Goal: Task Accomplishment & Management: Use online tool/utility

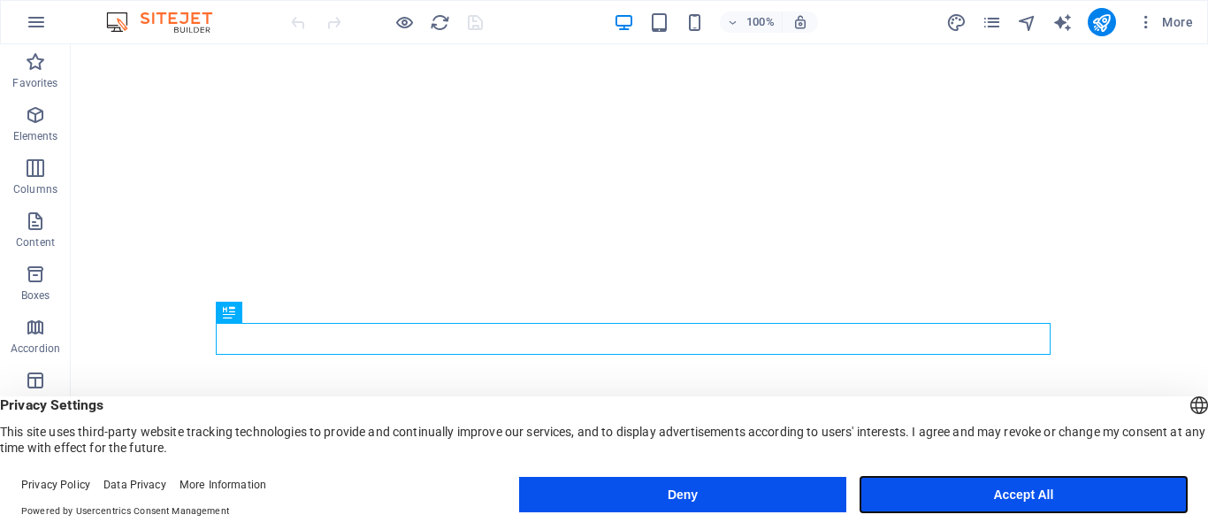
click at [1031, 499] on button "Accept All" at bounding box center [1024, 494] width 326 height 35
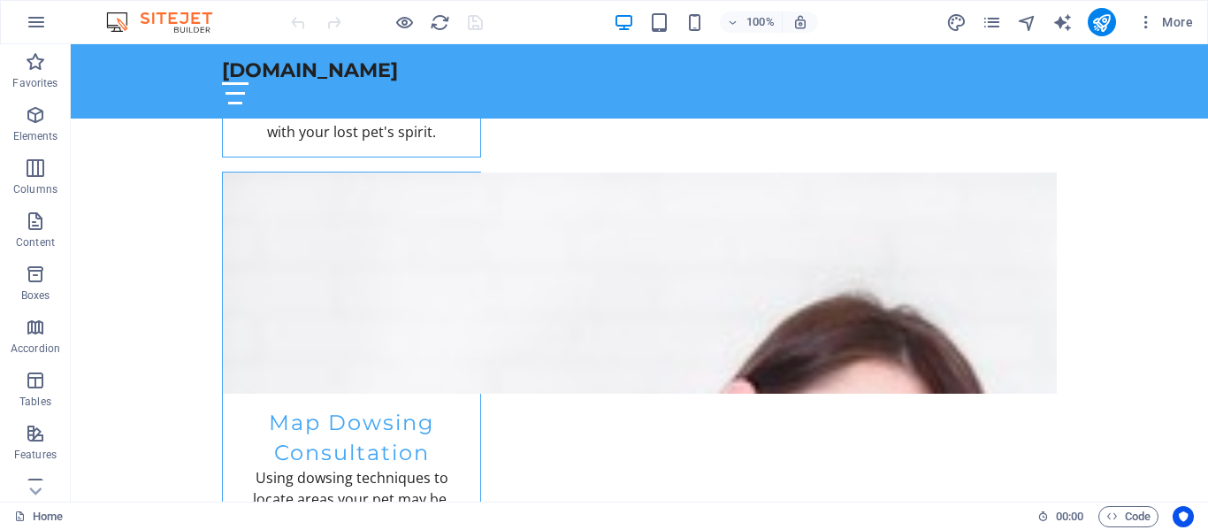
scroll to position [2399, 0]
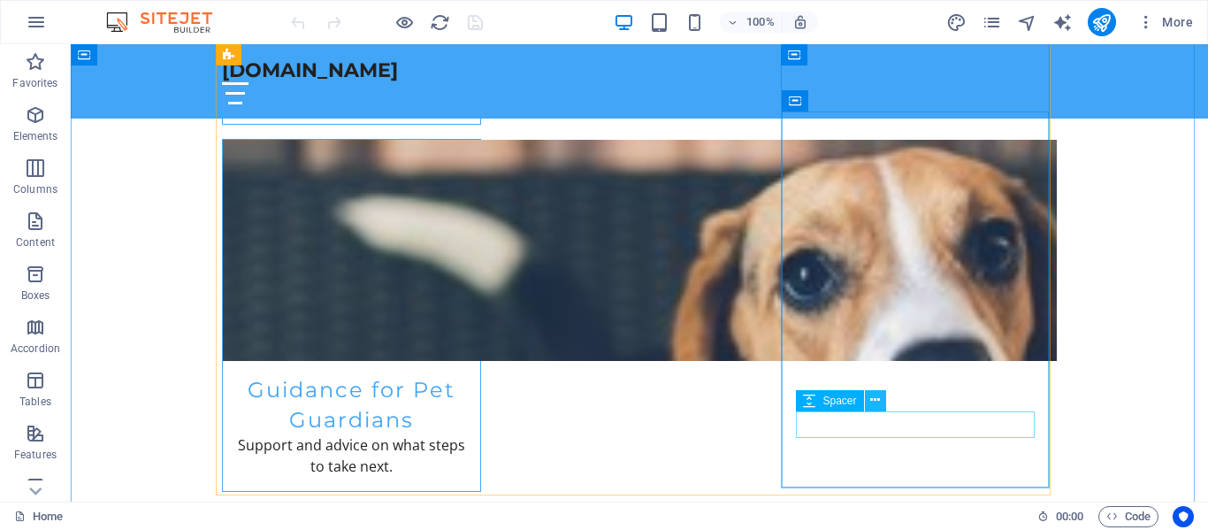
click at [874, 399] on icon at bounding box center [875, 400] width 10 height 19
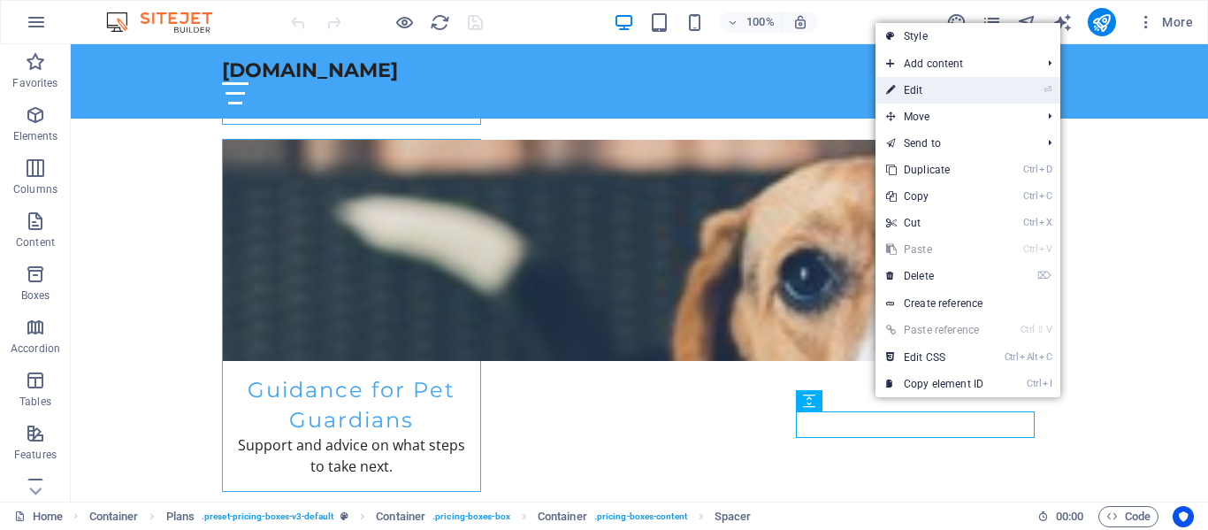
click at [968, 96] on link "⏎ Edit" at bounding box center [935, 90] width 119 height 27
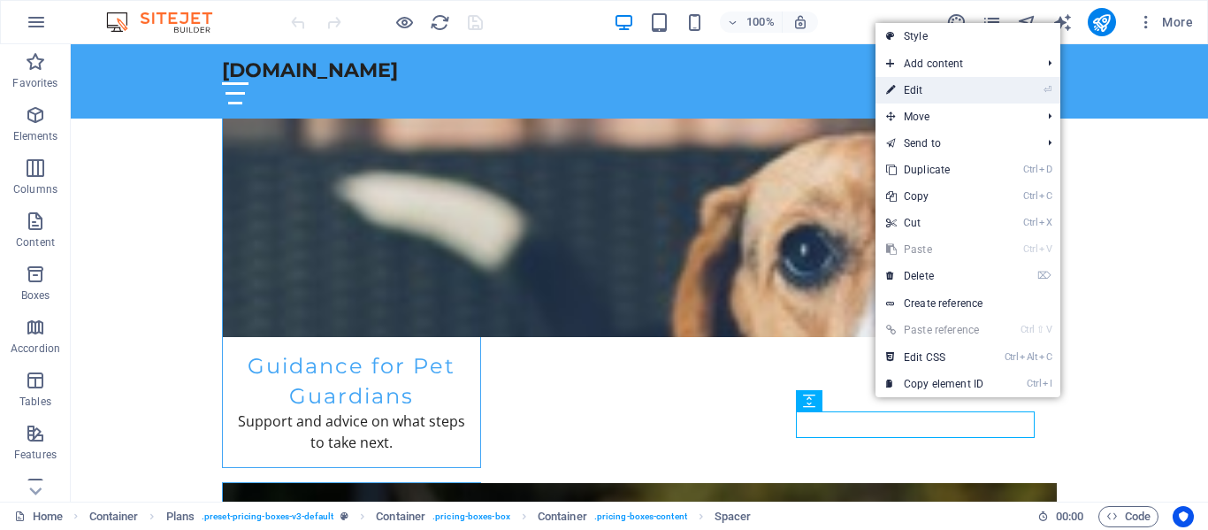
select select "px"
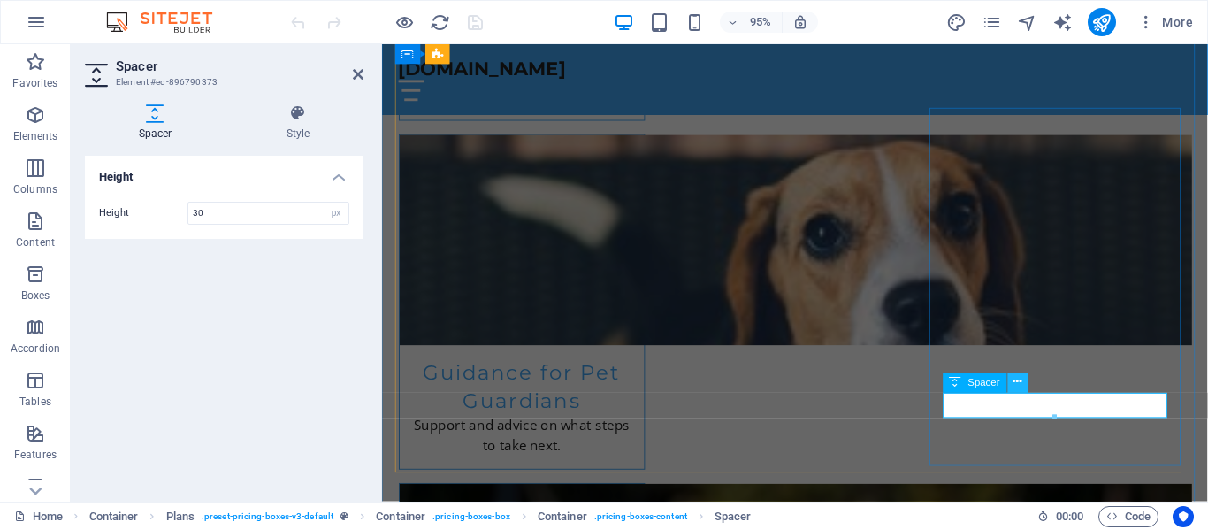
click at [1012, 384] on button at bounding box center [1017, 382] width 20 height 20
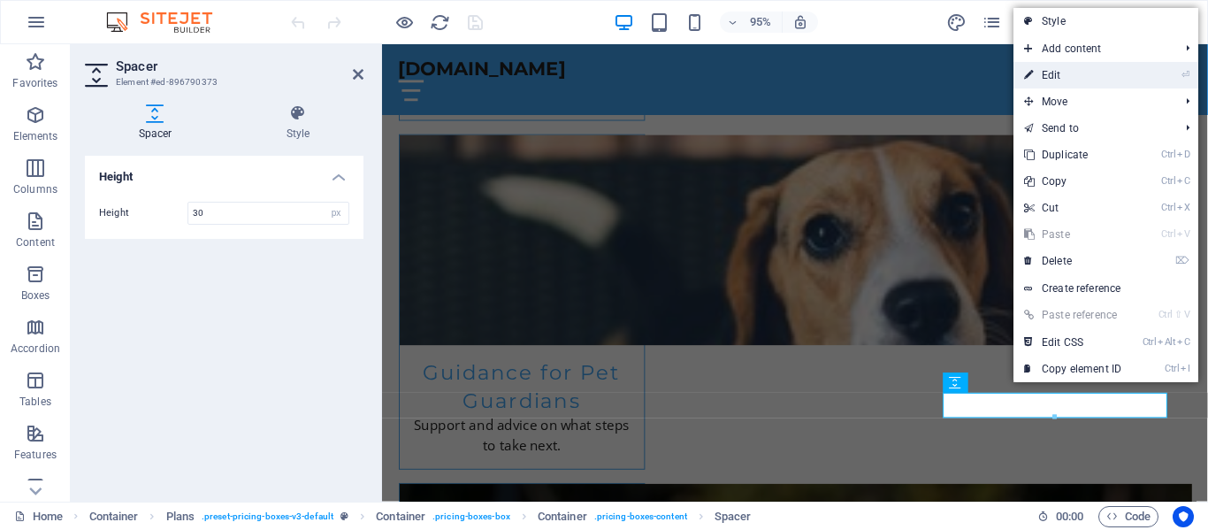
click at [1062, 68] on link "⏎ Edit" at bounding box center [1073, 75] width 119 height 27
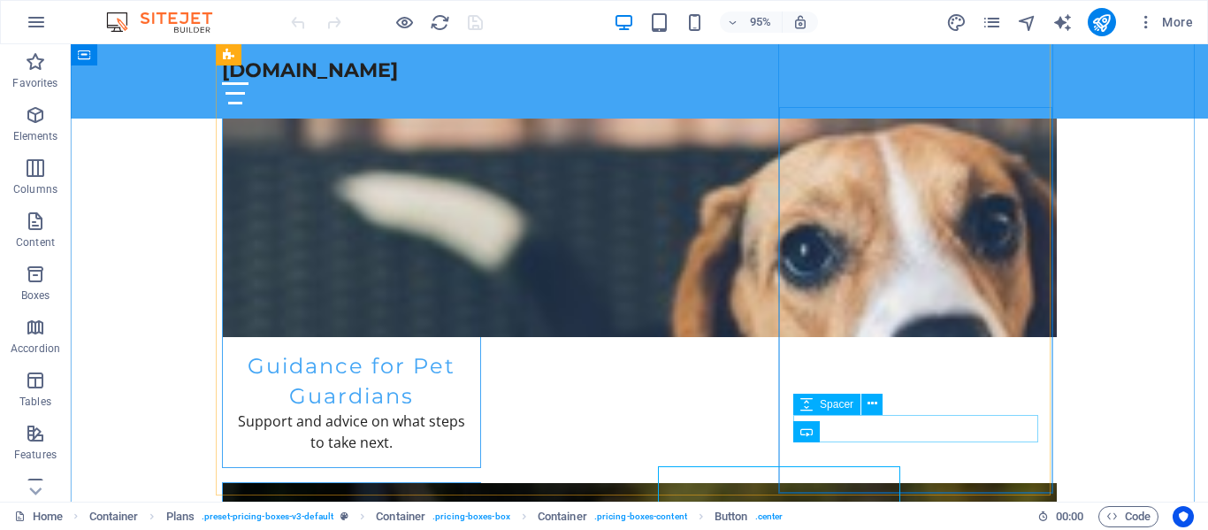
scroll to position [2399, 0]
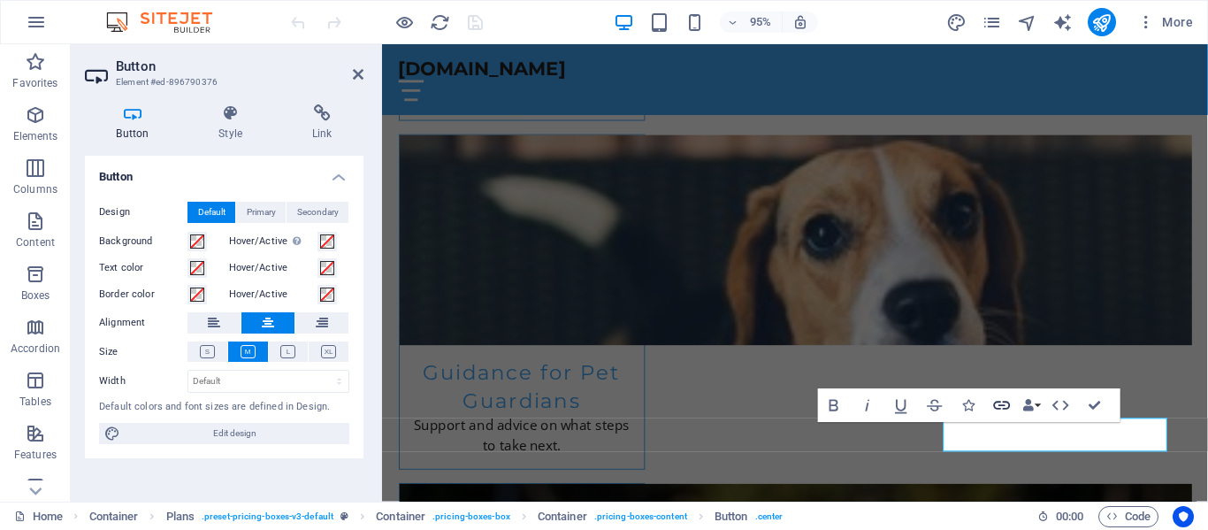
click at [999, 402] on icon "button" at bounding box center [1002, 405] width 20 height 20
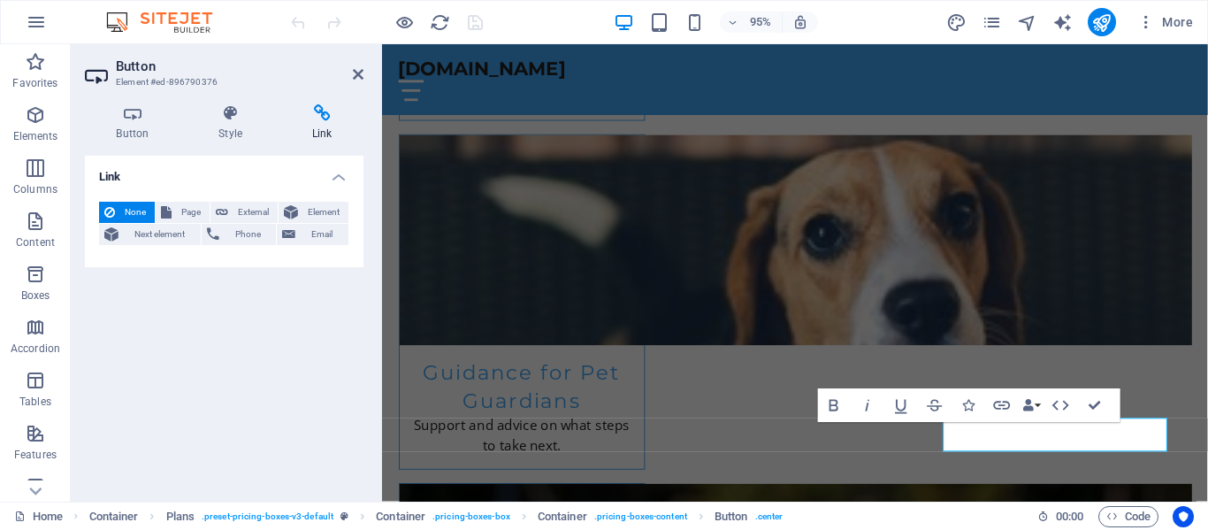
click at [322, 110] on icon at bounding box center [321, 113] width 83 height 18
click at [249, 209] on span "External" at bounding box center [253, 212] width 39 height 21
select select "blank"
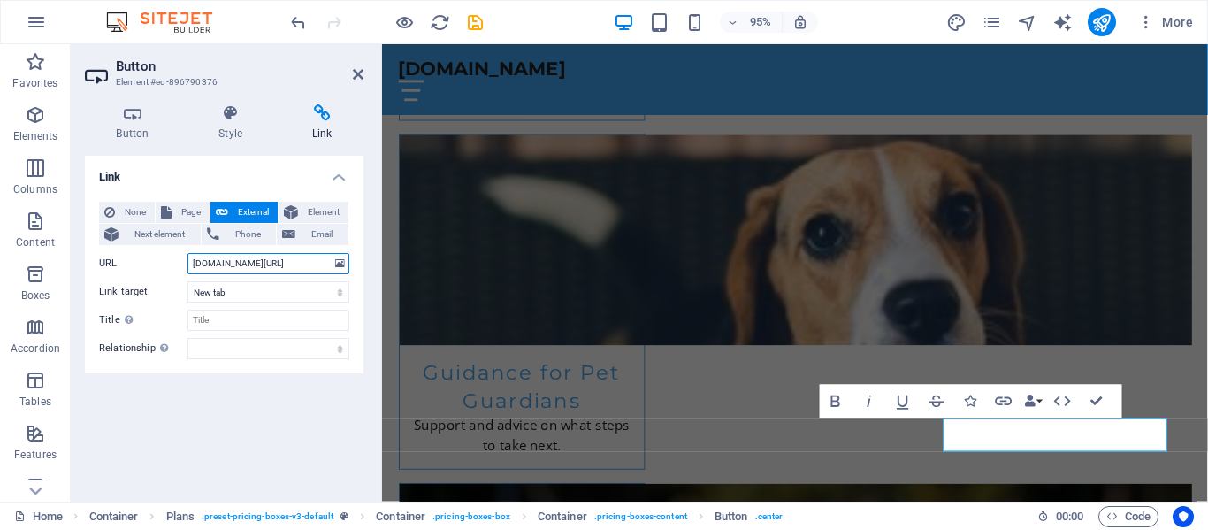
scroll to position [0, 0]
click at [331, 263] on input "[DOMAIN_NAME][URL]" at bounding box center [269, 263] width 162 height 21
click at [329, 261] on input "[DOMAIN_NAME][URL]" at bounding box center [269, 263] width 162 height 21
click at [329, 258] on input "[DOMAIN_NAME][URL]" at bounding box center [269, 263] width 162 height 21
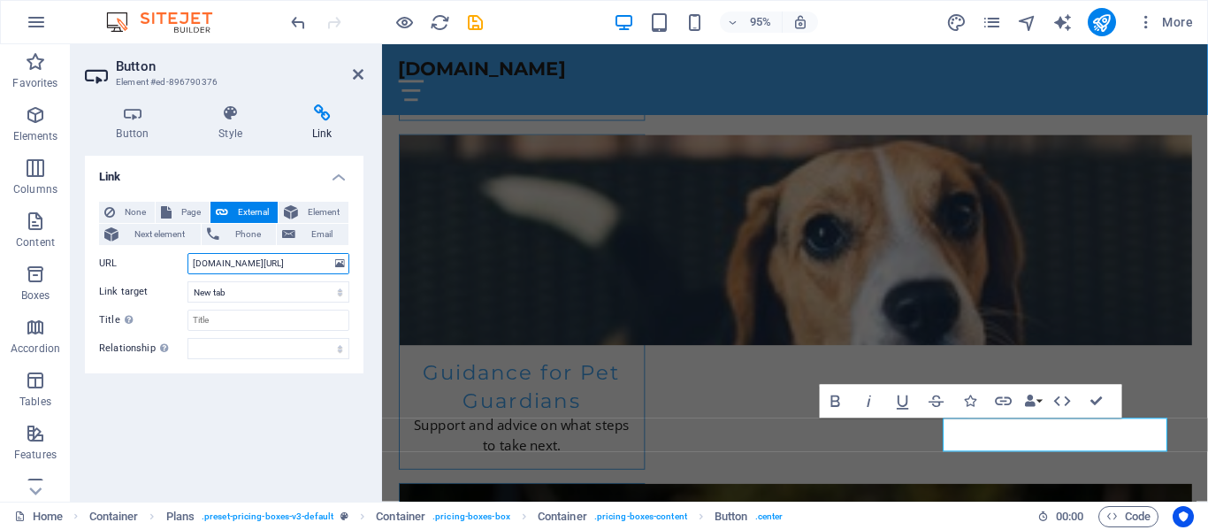
click at [322, 263] on input "[DOMAIN_NAME][URL]" at bounding box center [269, 263] width 162 height 21
type input "[DOMAIN_NAME][URL]"
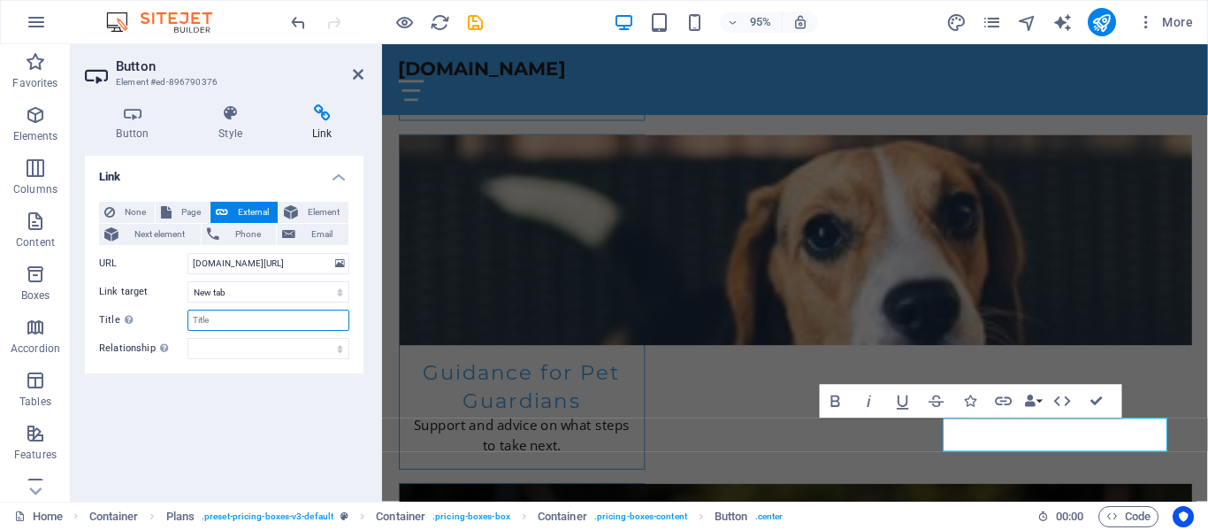
click at [195, 319] on input "Title Additional link description, should not be the same as the link text. The…" at bounding box center [269, 320] width 162 height 21
type input "Missing Pets Payment Pages"
click at [266, 433] on div "Link None Page External Element Next element Phone Email Page Home Subpage Lega…" at bounding box center [224, 322] width 279 height 332
click at [303, 458] on div "Link None Page External Element Next element Phone Email Page Home Subpage Lega…" at bounding box center [224, 322] width 279 height 332
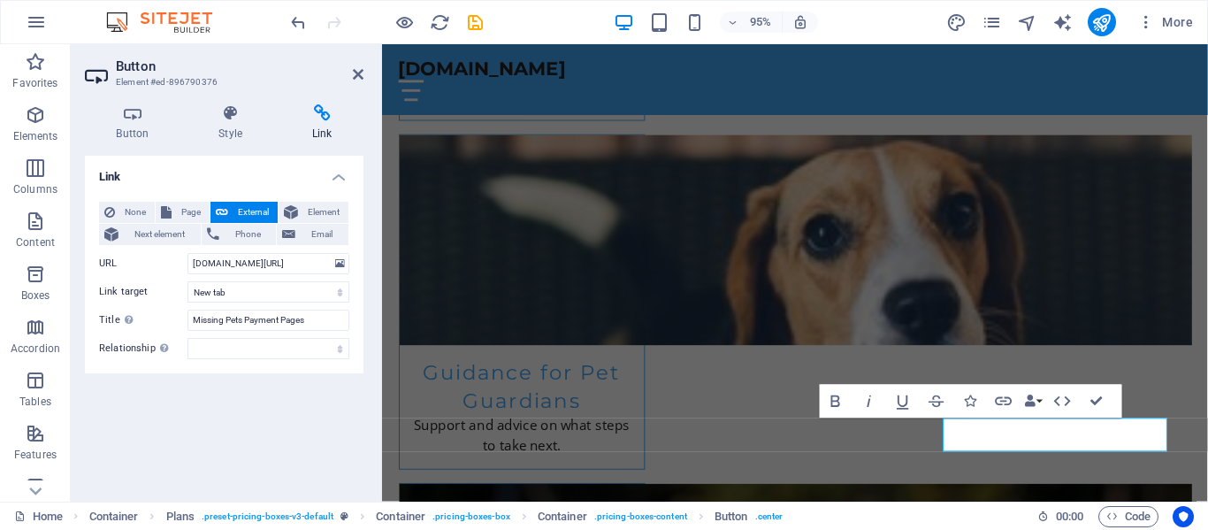
click at [303, 458] on div "Link None Page External Element Next element Phone Email Page Home Subpage Lega…" at bounding box center [224, 322] width 279 height 332
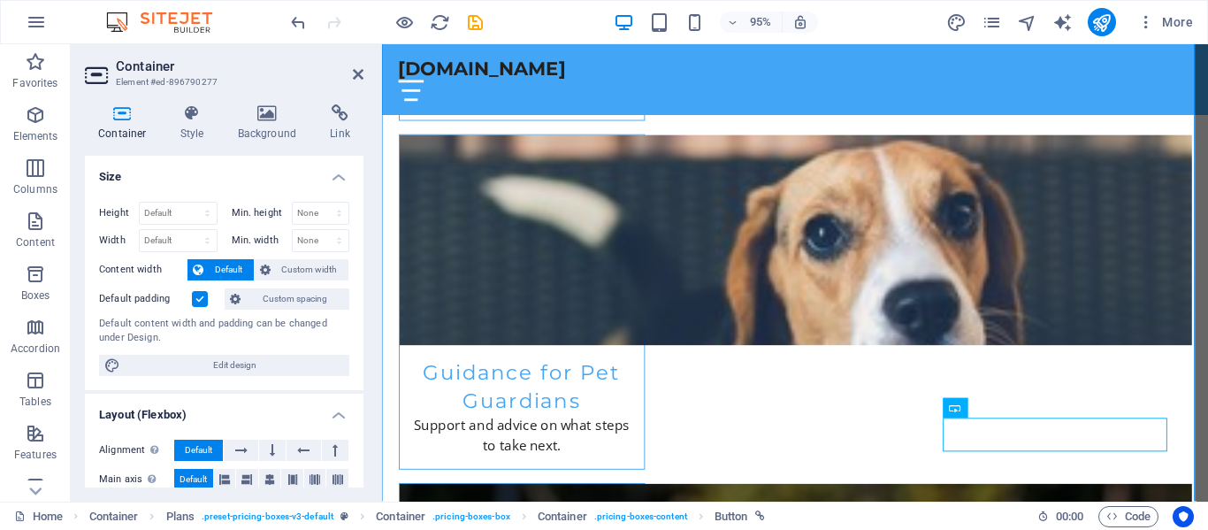
click at [359, 328] on div "Height Default px rem % vh vw Min. height None px rem % vh vw Width Default px …" at bounding box center [224, 289] width 279 height 203
click at [358, 74] on icon at bounding box center [358, 74] width 11 height 14
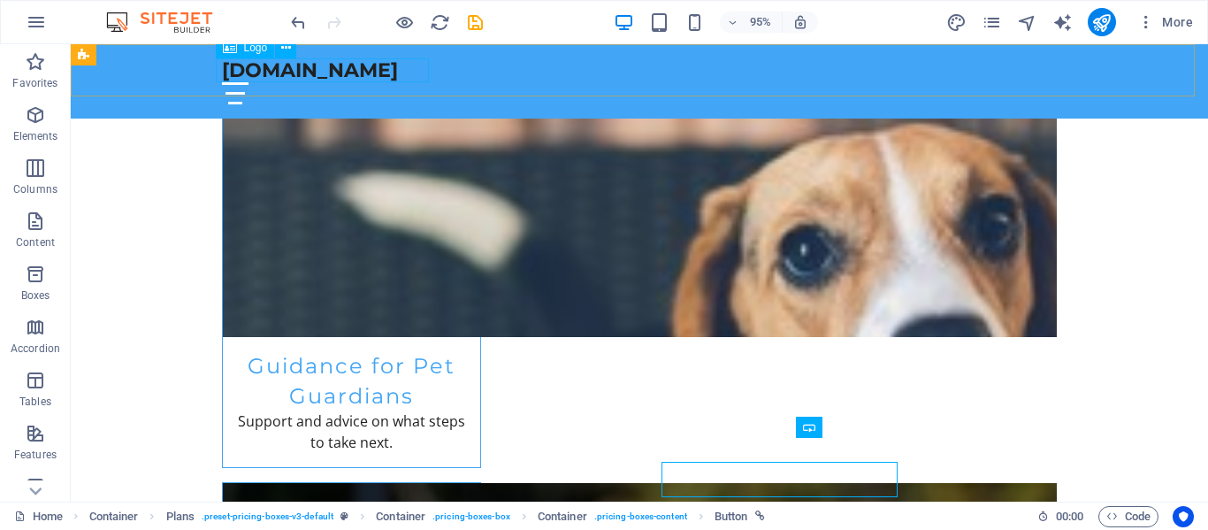
scroll to position [2399, 0]
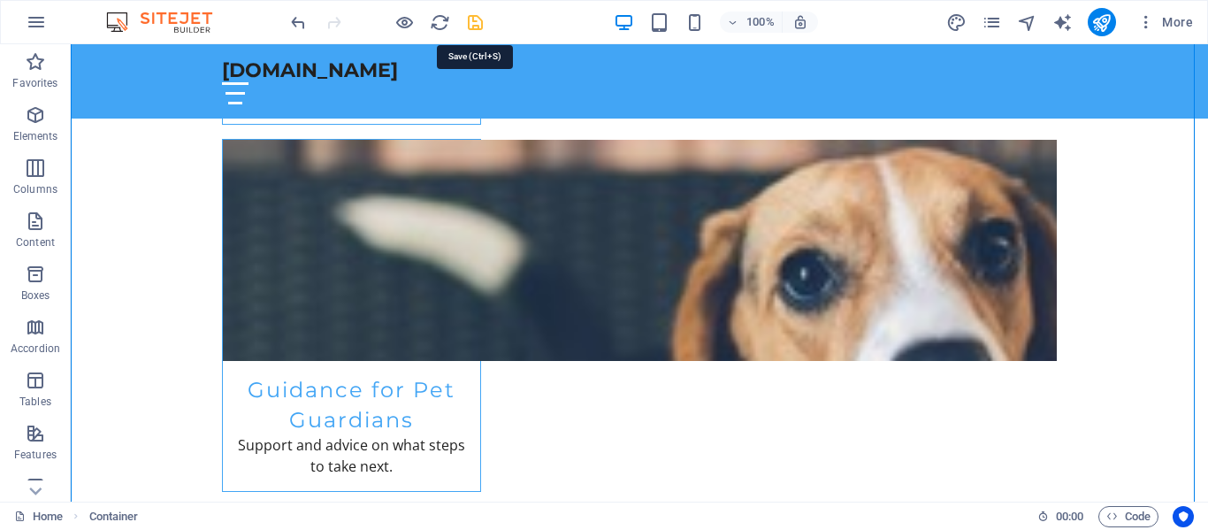
click at [477, 21] on icon "save" at bounding box center [475, 22] width 20 height 20
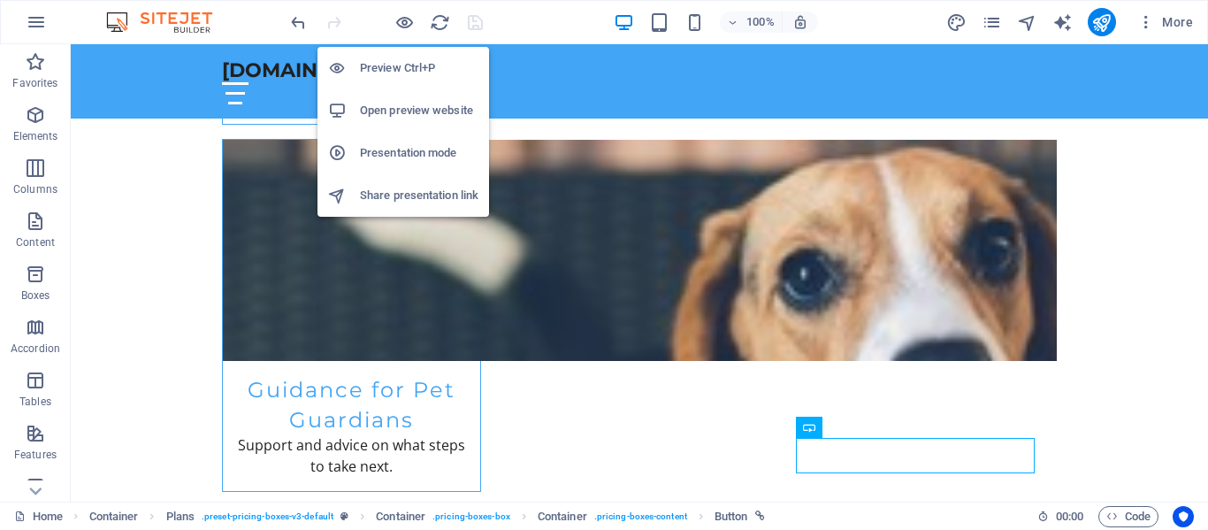
click at [429, 110] on h6 "Open preview website" at bounding box center [419, 110] width 119 height 21
click at [419, 147] on h6 "Presentation mode" at bounding box center [419, 152] width 119 height 21
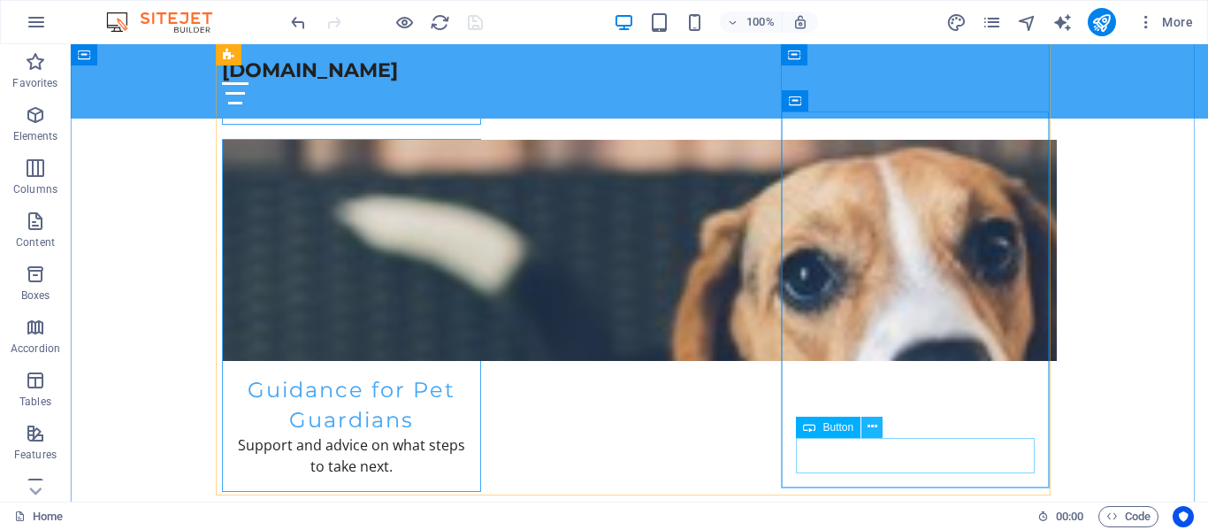
click at [868, 431] on icon at bounding box center [873, 426] width 10 height 19
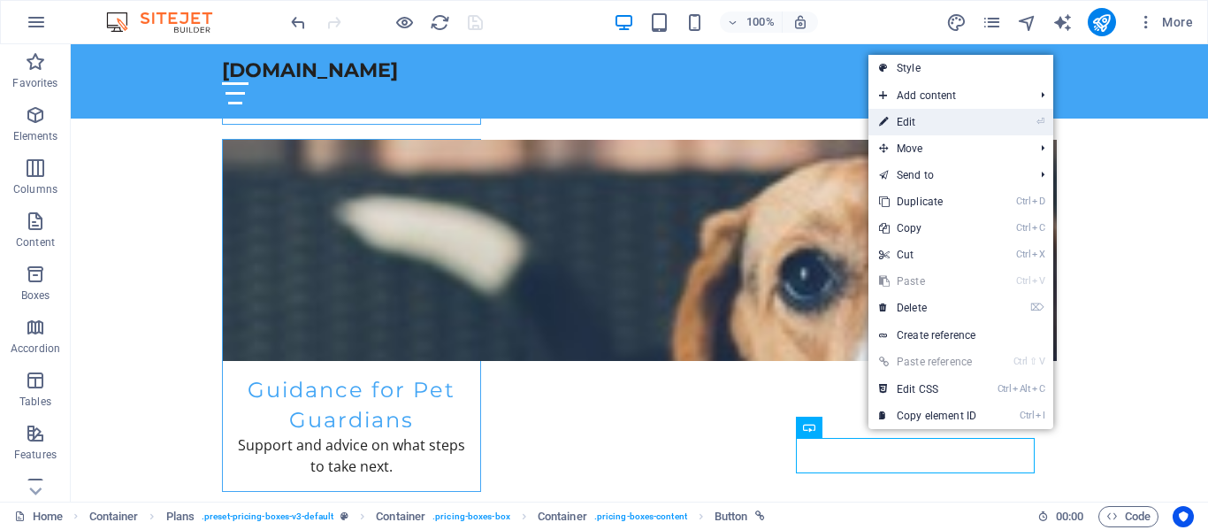
click at [954, 123] on link "⏎ Edit" at bounding box center [928, 122] width 119 height 27
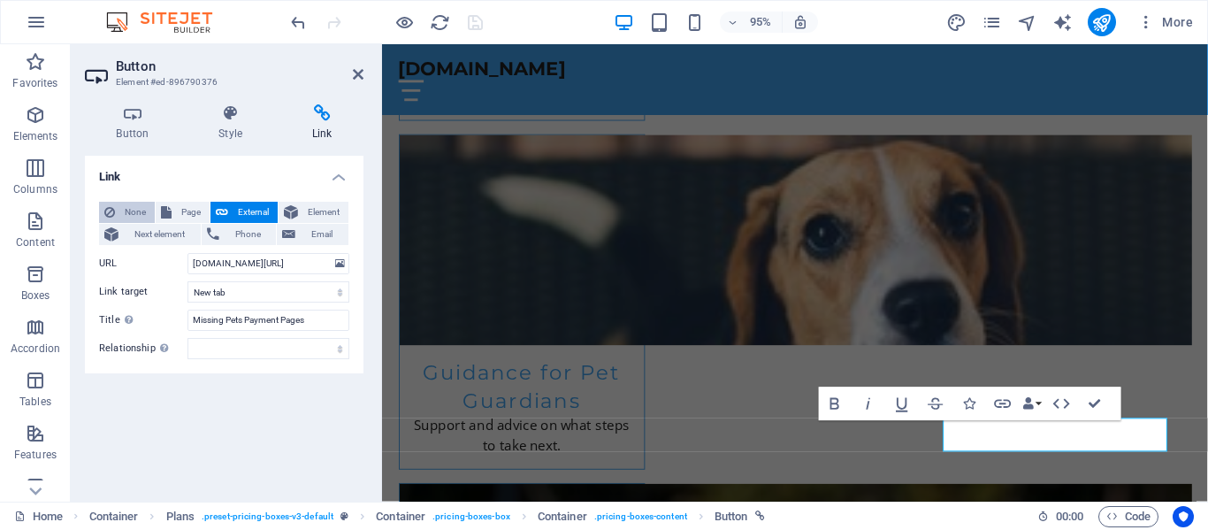
click at [125, 210] on span "None" at bounding box center [134, 212] width 29 height 21
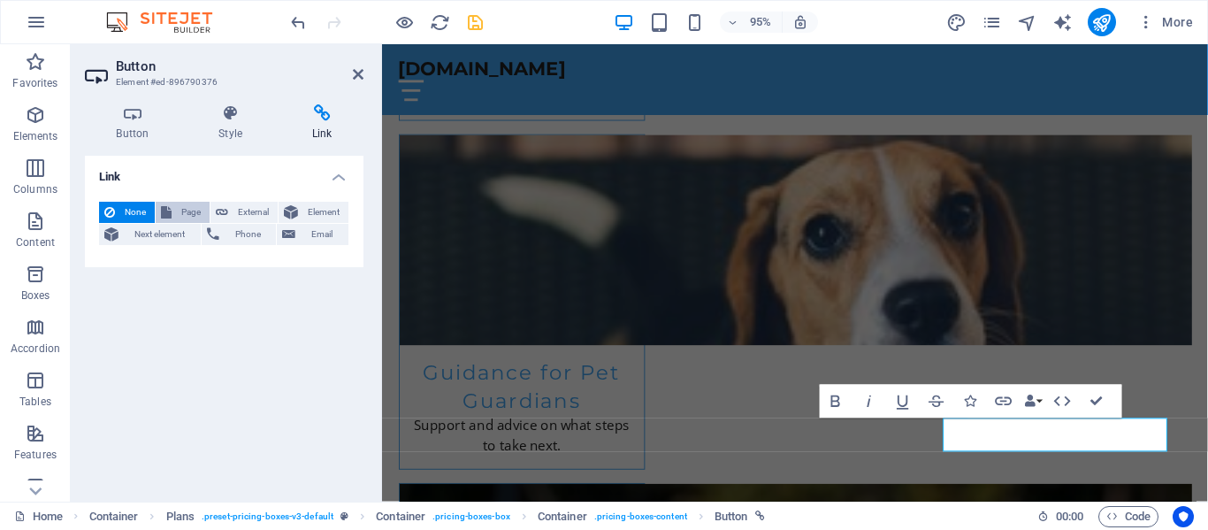
click at [188, 209] on span "Page" at bounding box center [190, 212] width 27 height 21
select select
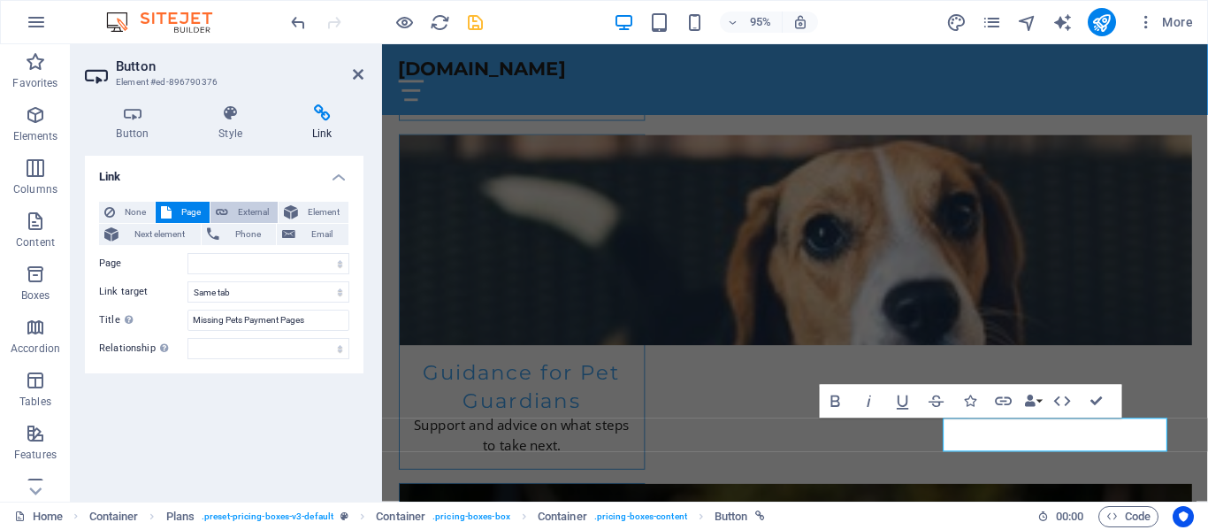
click at [265, 213] on span "External" at bounding box center [253, 212] width 39 height 21
select select "blank"
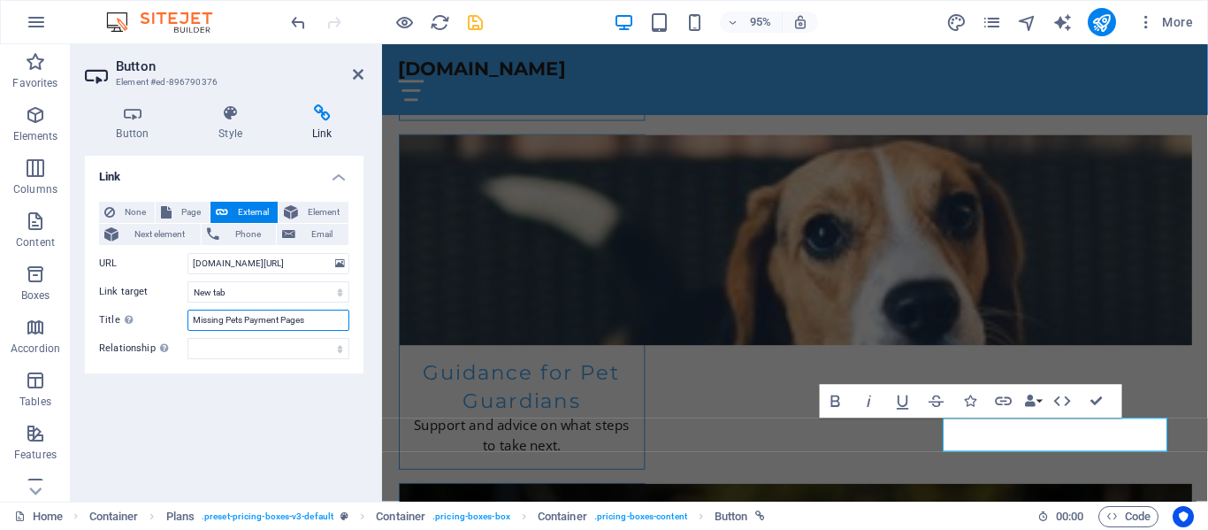
scroll to position [0, 0]
click at [307, 318] on input "Missing Pets Payment Pages" at bounding box center [269, 320] width 162 height 21
type input "M"
click at [247, 411] on div "Link None Page External Element Next element Phone Email Page Home Subpage Lega…" at bounding box center [224, 322] width 279 height 332
click at [475, 22] on icon "save" at bounding box center [475, 22] width 20 height 20
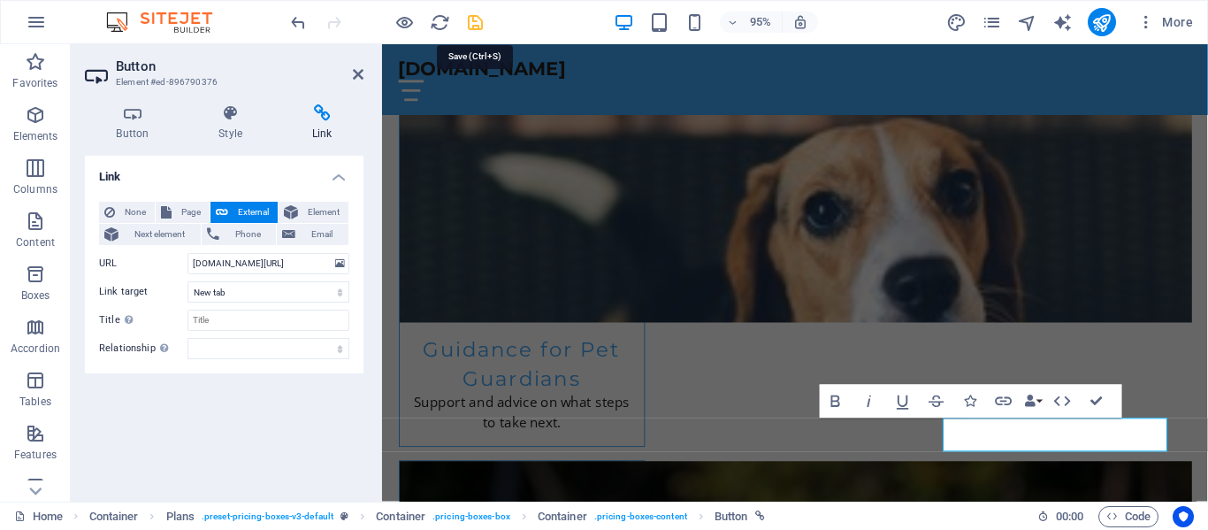
scroll to position [2399, 0]
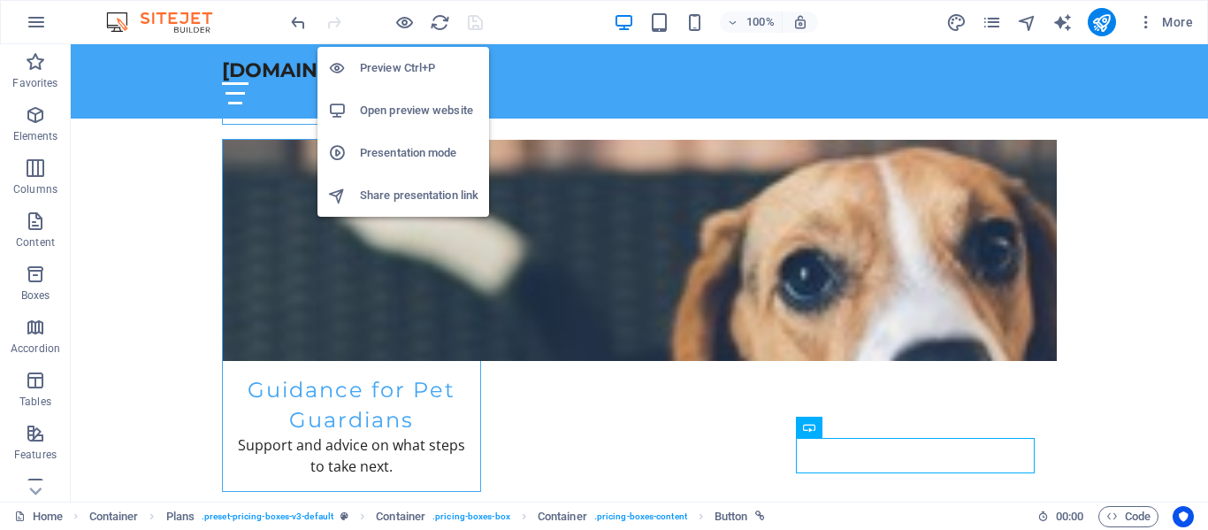
click at [426, 111] on h6 "Open preview website" at bounding box center [419, 110] width 119 height 21
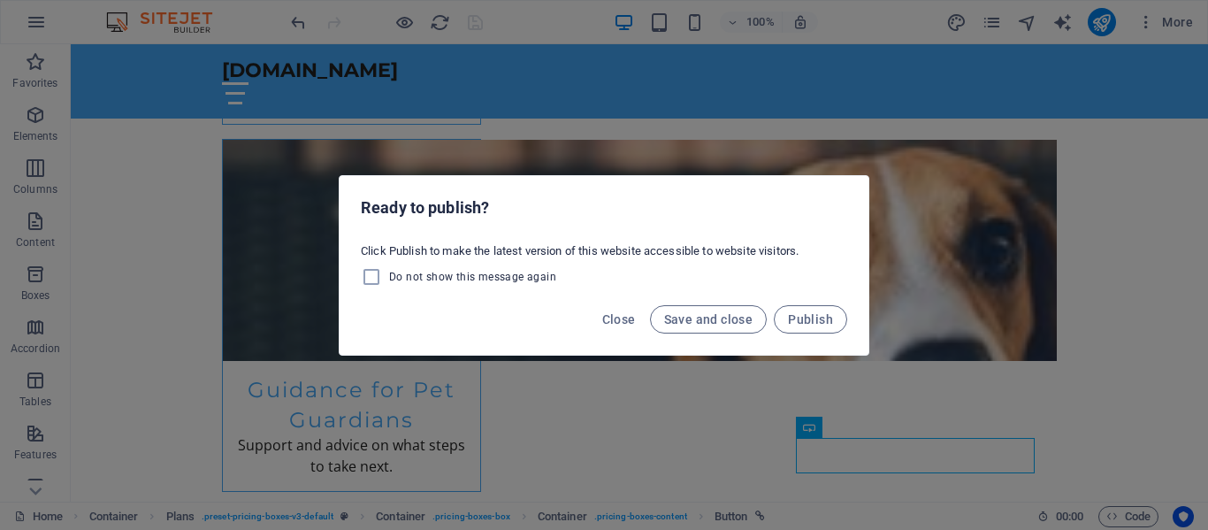
click at [1078, 209] on div "Ready to publish? Click Publish to make the latest version of this website acce…" at bounding box center [604, 265] width 1208 height 530
click at [699, 317] on span "Save and close" at bounding box center [708, 319] width 89 height 14
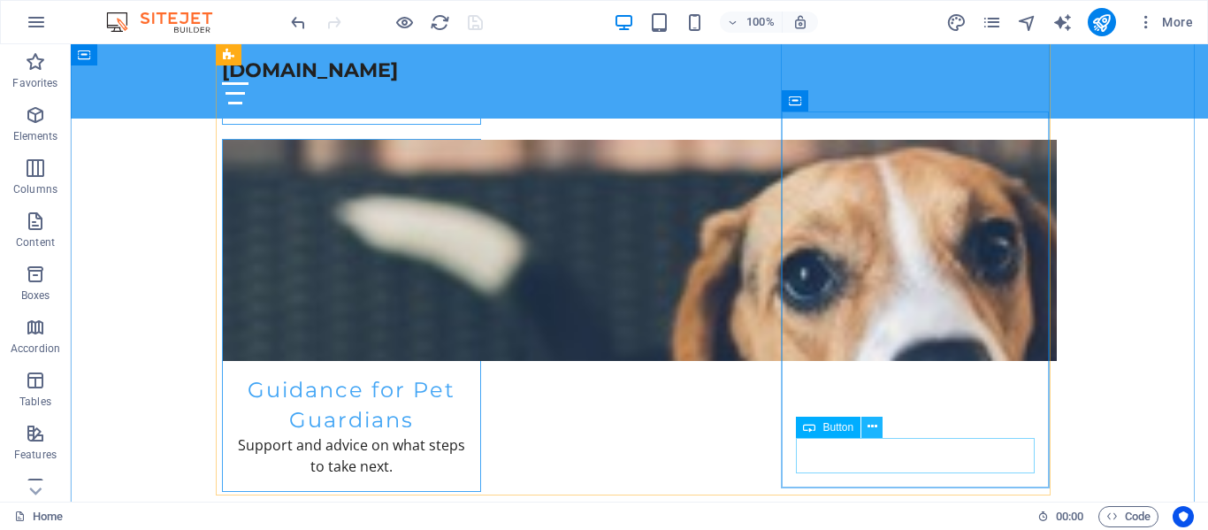
click at [873, 430] on icon at bounding box center [873, 426] width 10 height 19
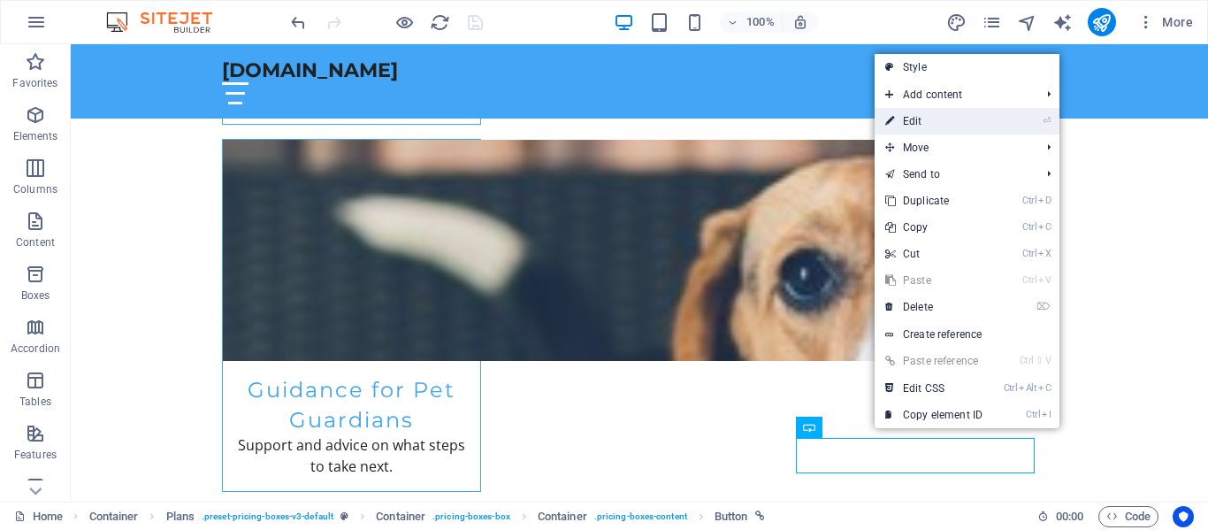
click at [955, 123] on link "⏎ Edit" at bounding box center [934, 121] width 119 height 27
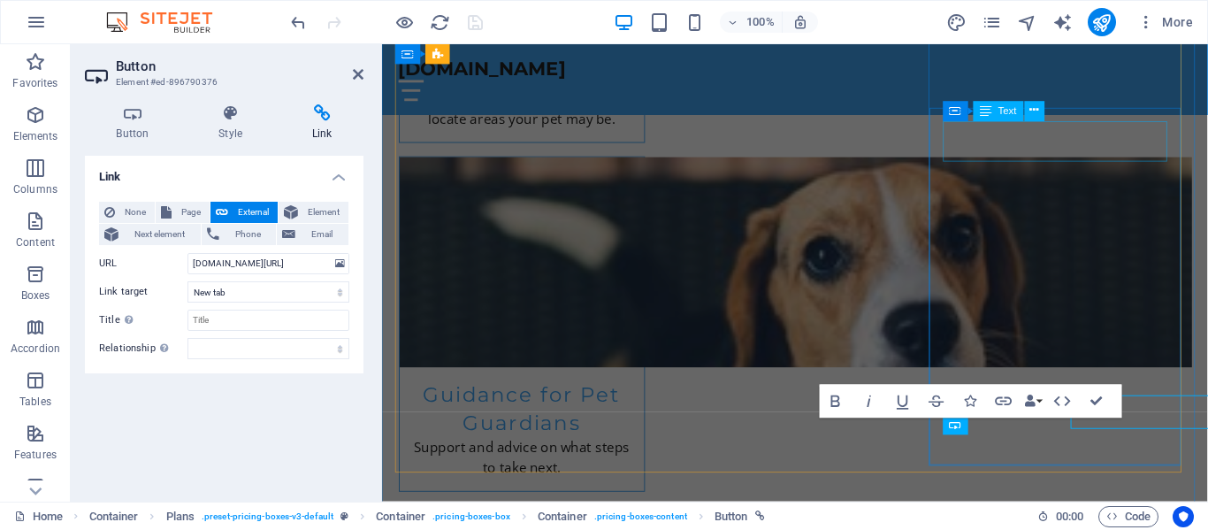
scroll to position [2423, 0]
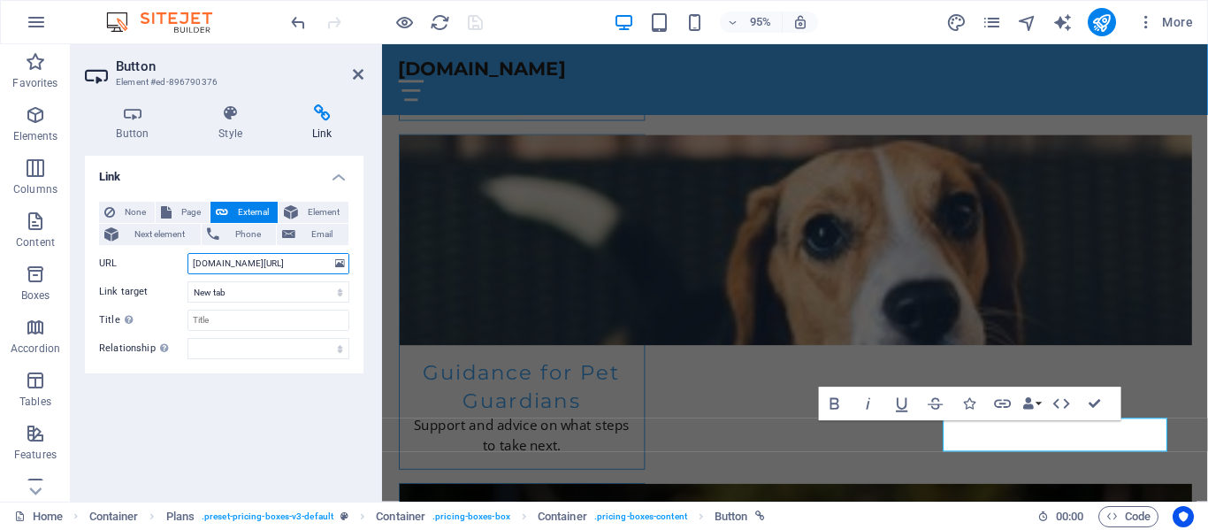
click at [323, 269] on input "[DOMAIN_NAME][URL]" at bounding box center [269, 263] width 162 height 21
click at [213, 263] on input "ets/" at bounding box center [269, 263] width 162 height 21
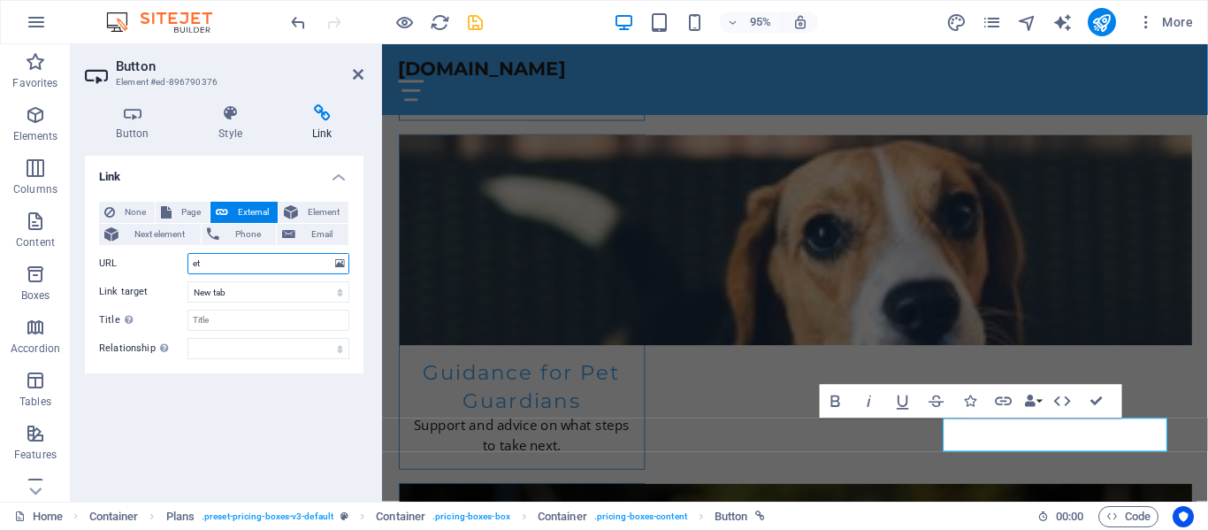
type input "e"
type input "[URL][DOMAIN_NAME]"
click at [339, 294] on select "New tab Same tab Overlay" at bounding box center [269, 291] width 162 height 21
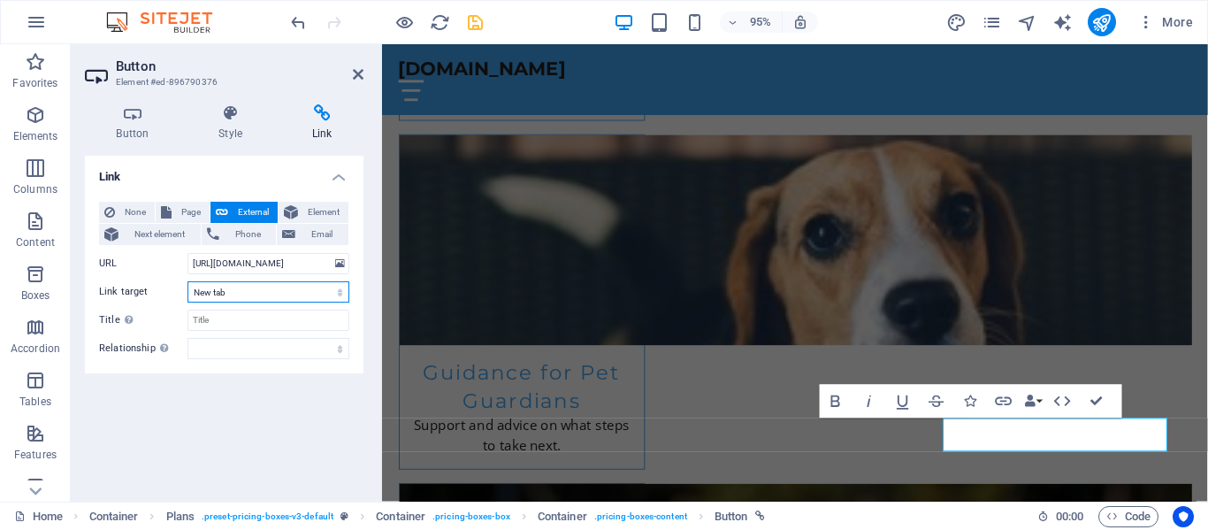
click at [339, 287] on select "New tab Same tab Overlay" at bounding box center [269, 291] width 162 height 21
click at [341, 297] on select "New tab Same tab Overlay" at bounding box center [269, 291] width 162 height 21
click at [301, 287] on select "New tab Same tab Overlay" at bounding box center [269, 291] width 162 height 21
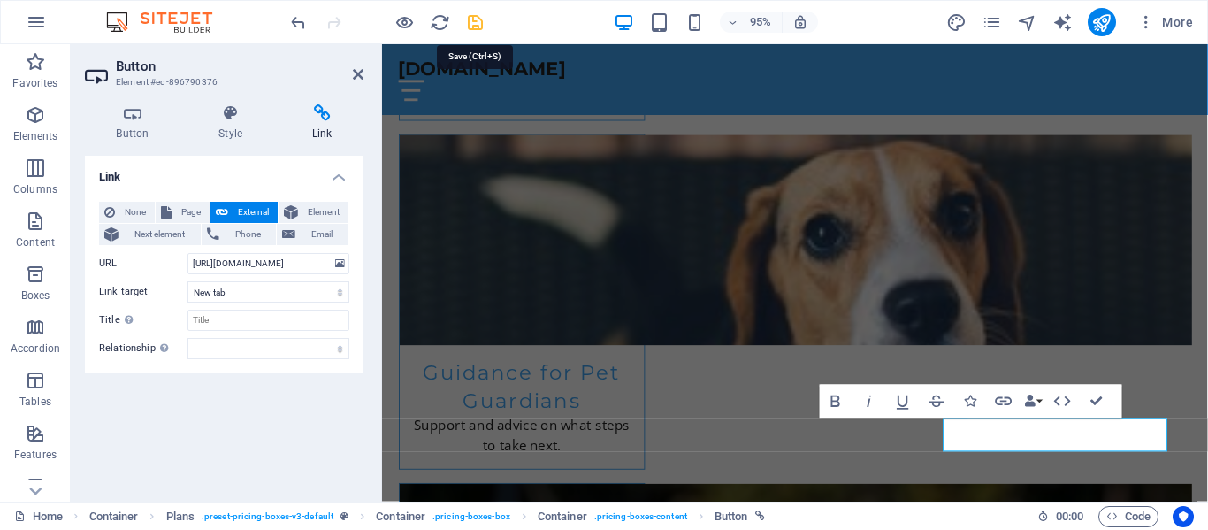
click at [472, 27] on icon "save" at bounding box center [475, 22] width 20 height 20
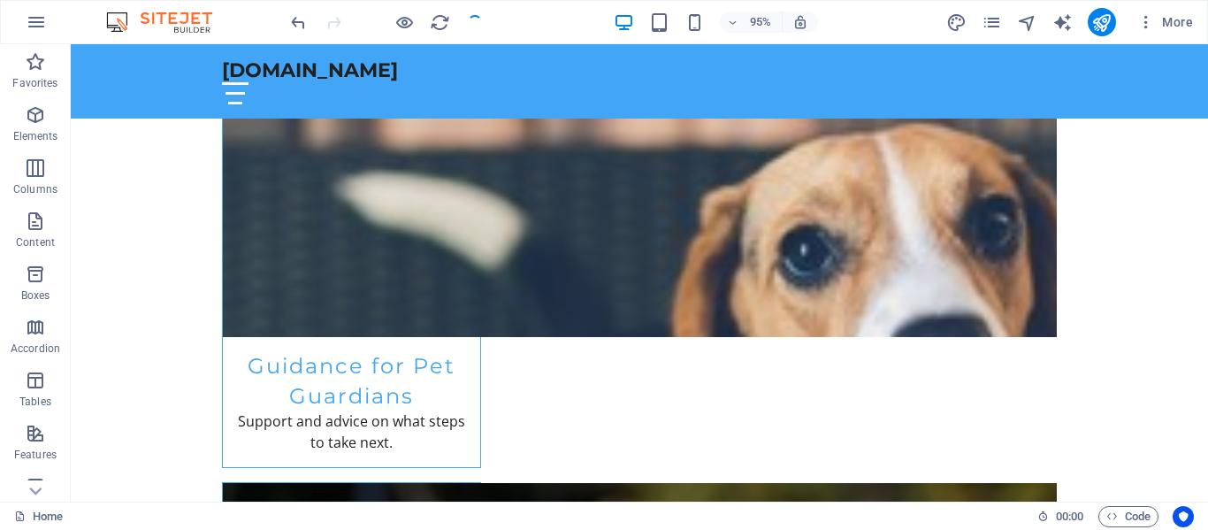
scroll to position [2399, 0]
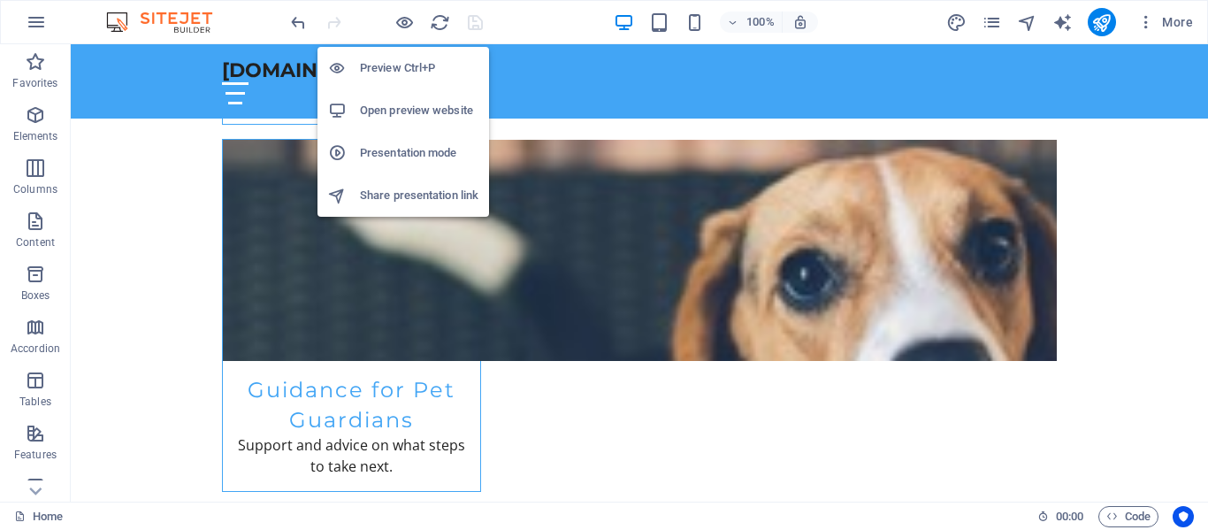
click at [433, 108] on h6 "Open preview website" at bounding box center [419, 110] width 119 height 21
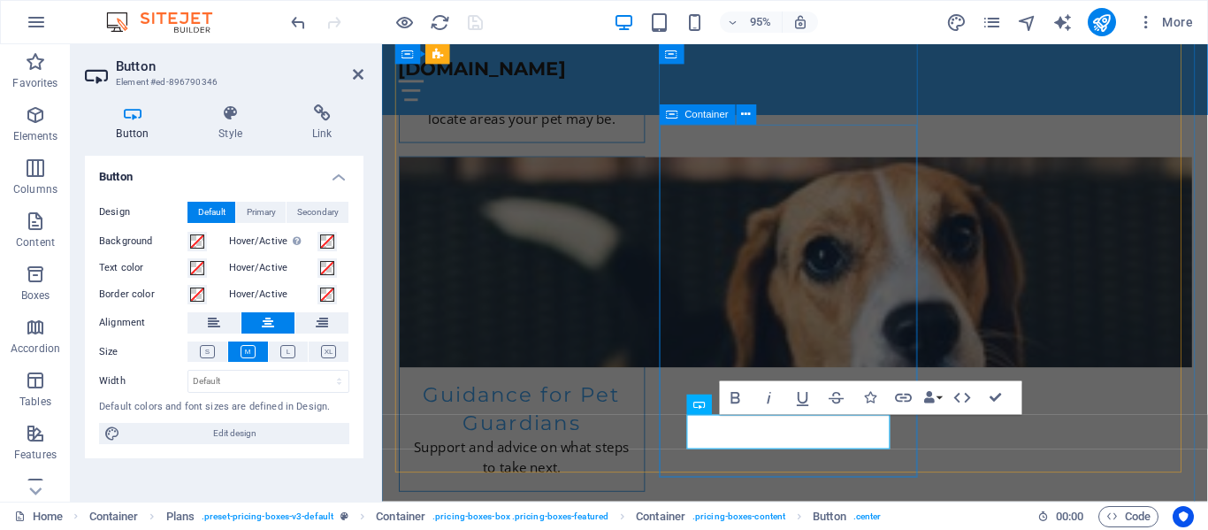
scroll to position [2423, 0]
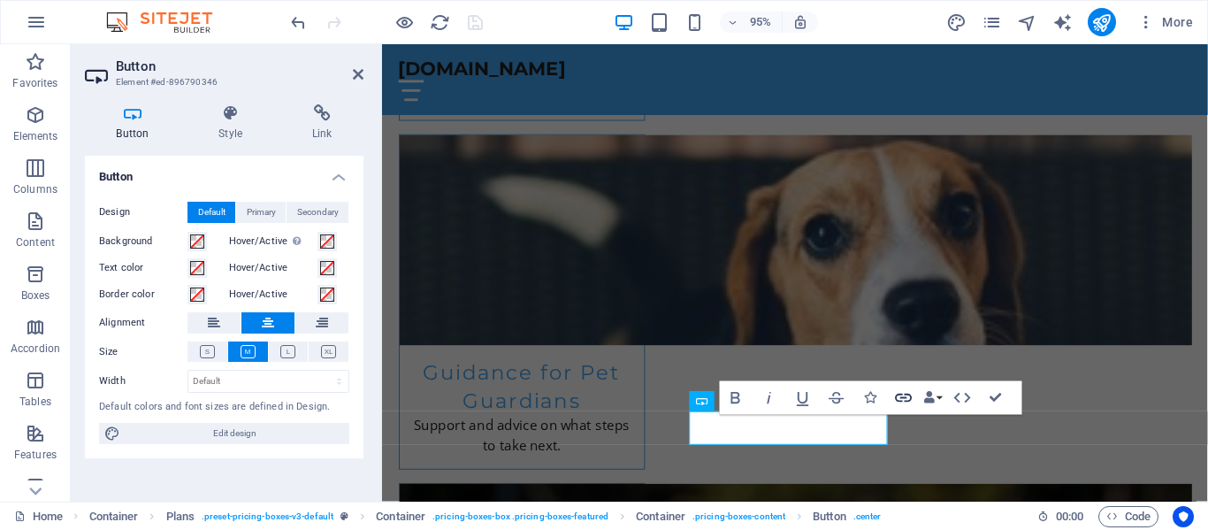
click at [900, 395] on icon "button" at bounding box center [903, 398] width 17 height 9
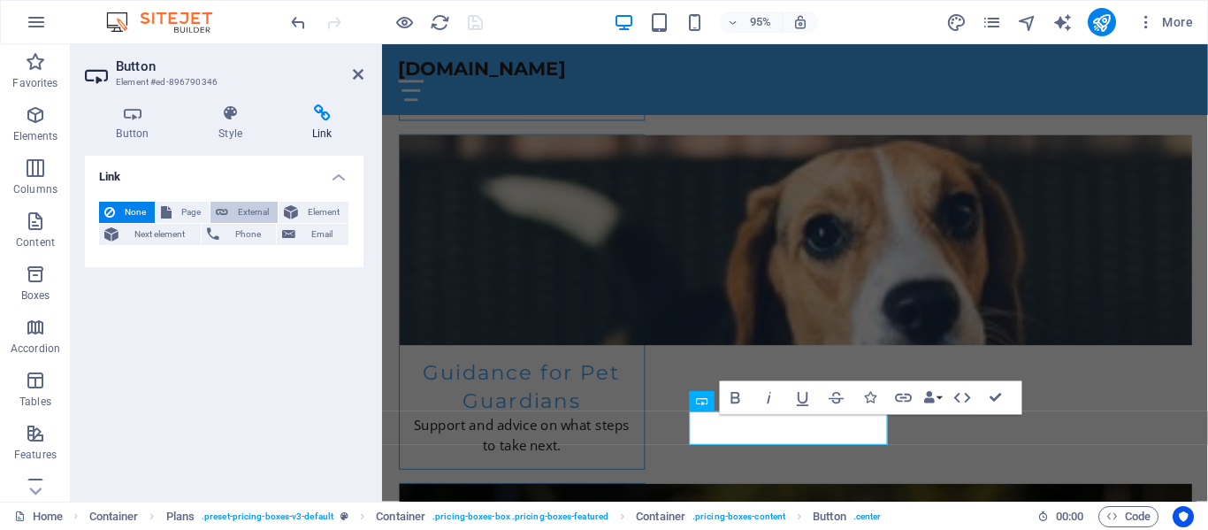
click at [247, 207] on span "External" at bounding box center [253, 212] width 39 height 21
select select "blank"
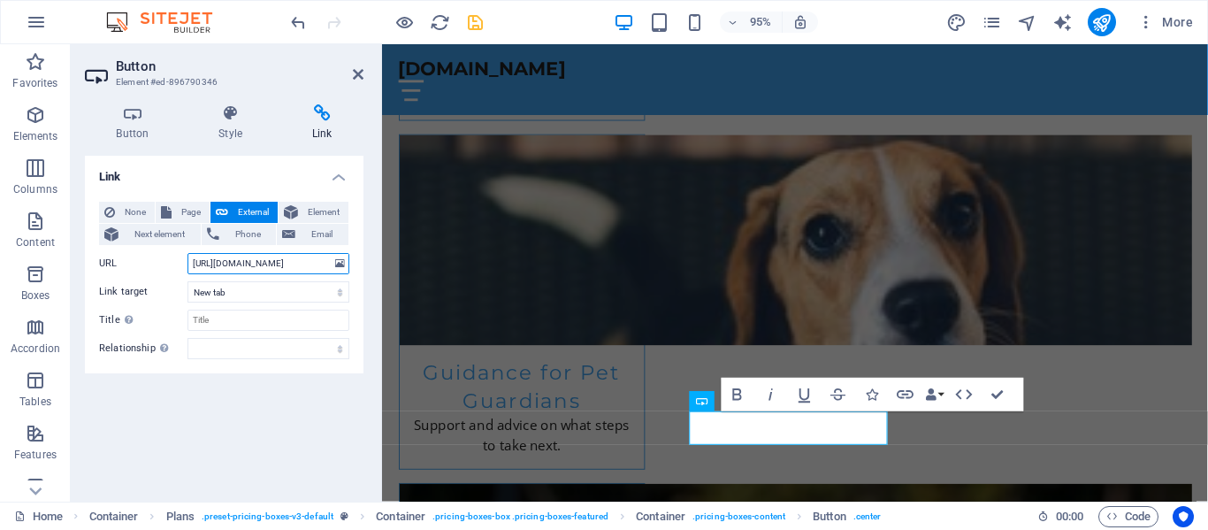
scroll to position [0, 39]
type input "[URL][DOMAIN_NAME]"
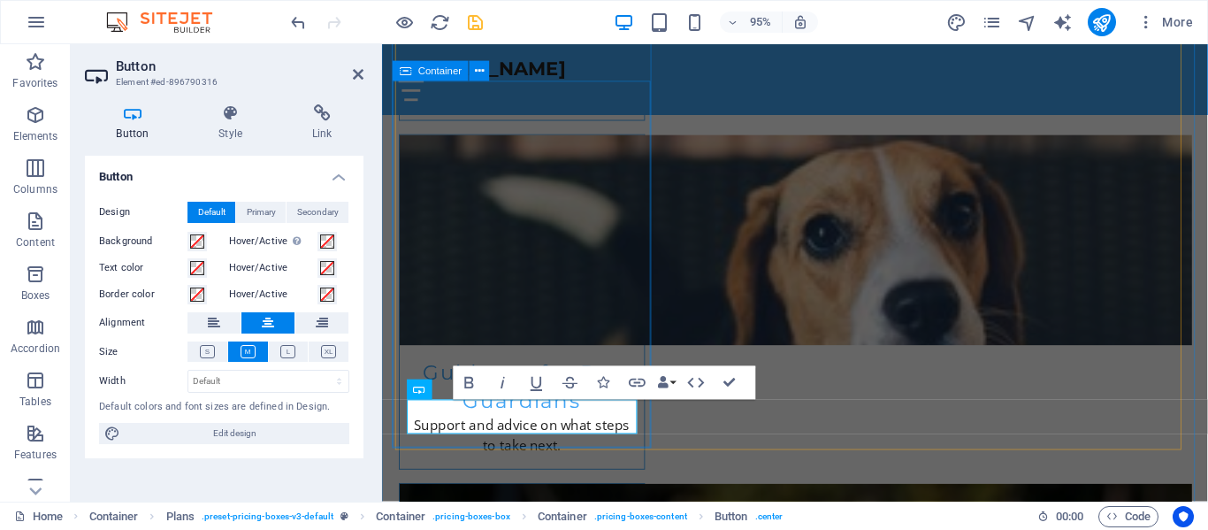
scroll to position [2447, 0]
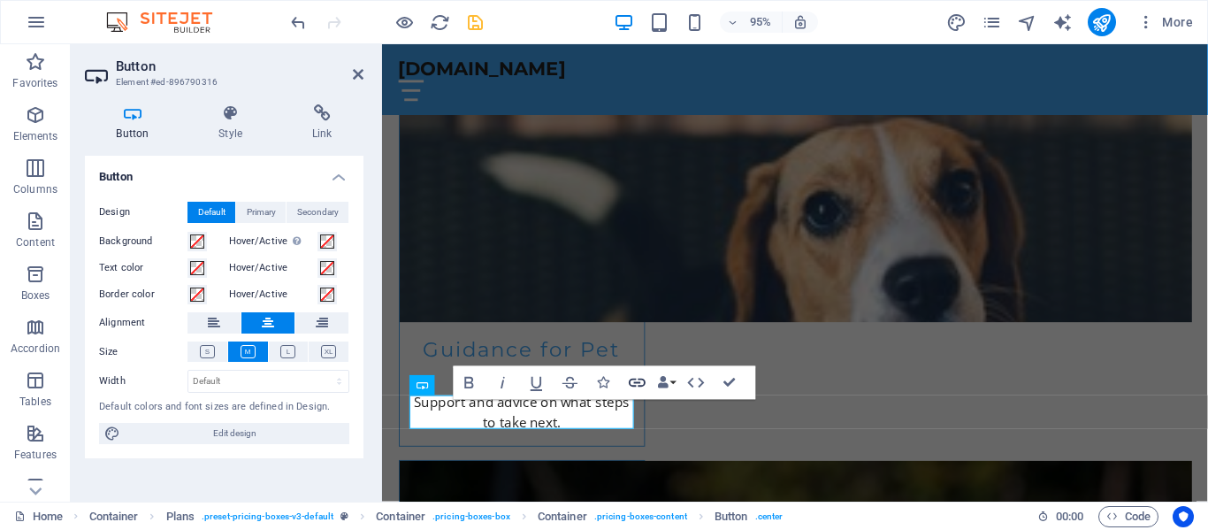
click at [636, 384] on icon "button" at bounding box center [637, 382] width 20 height 20
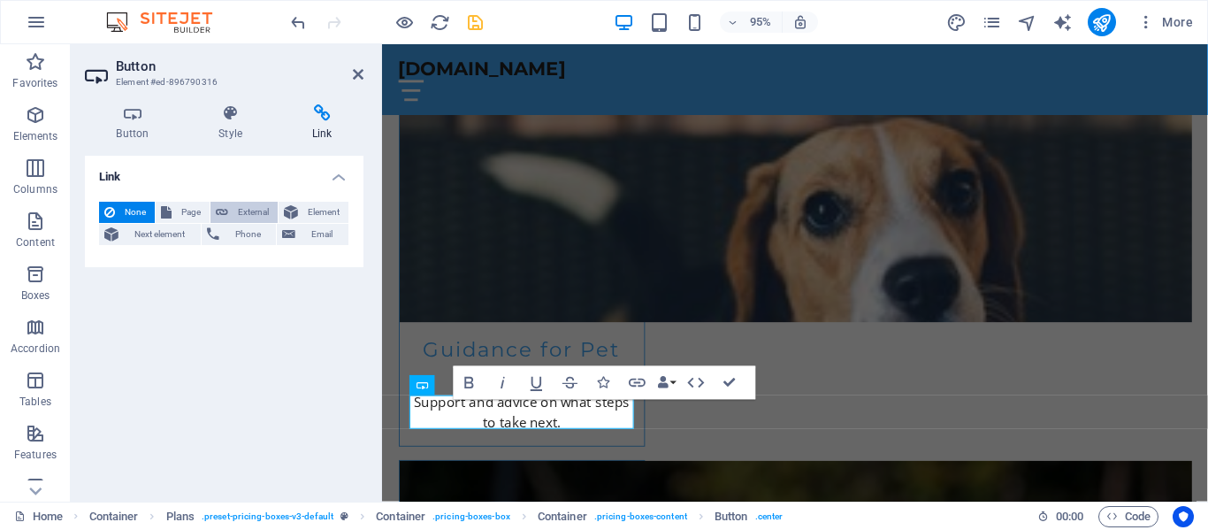
click at [254, 208] on span "External" at bounding box center [253, 212] width 39 height 21
select select "blank"
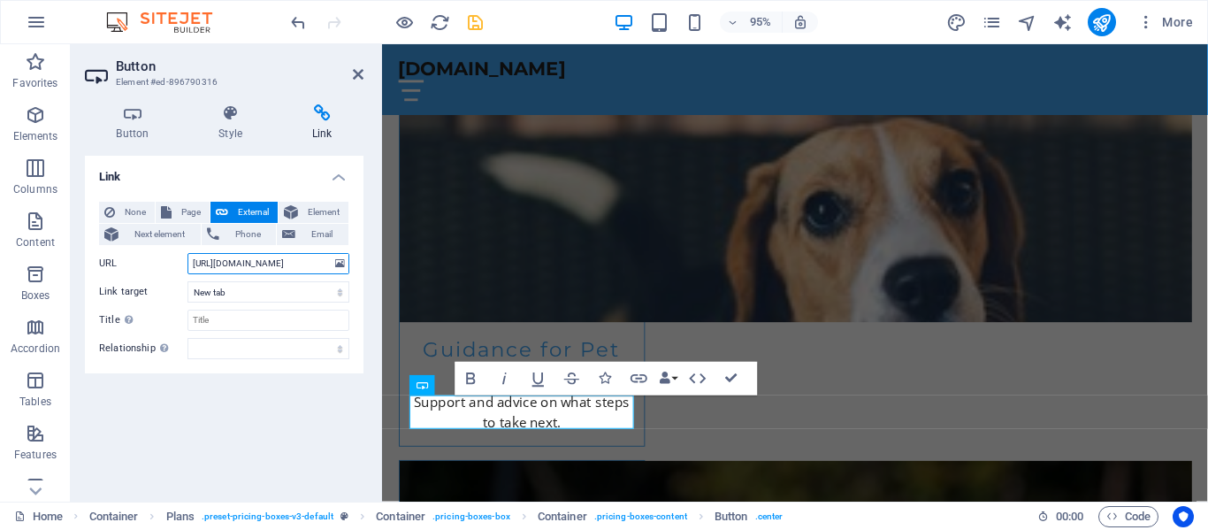
scroll to position [0, 39]
type input "[URL][DOMAIN_NAME]"
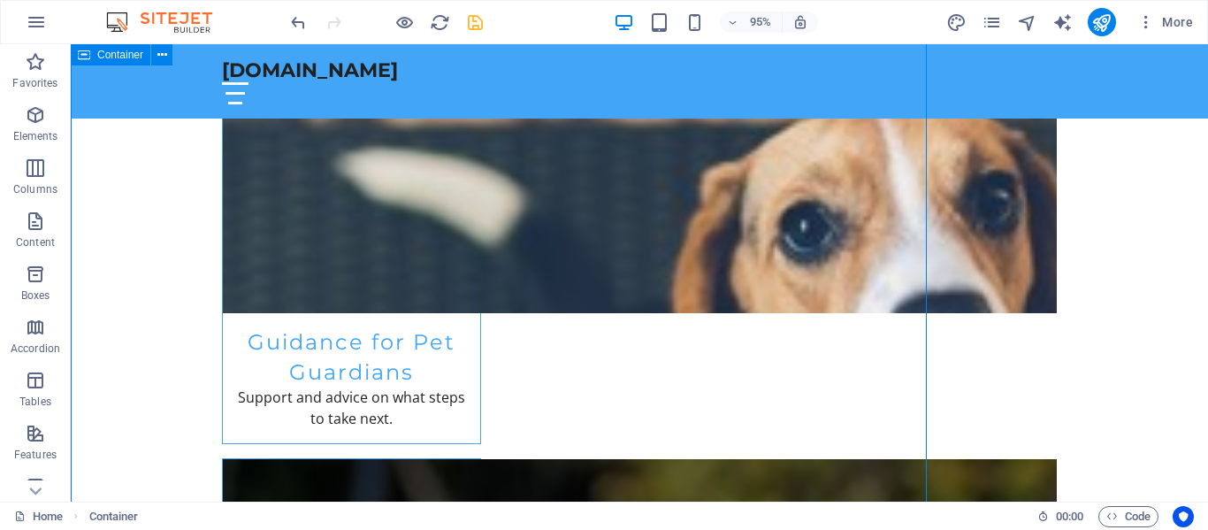
scroll to position [2423, 0]
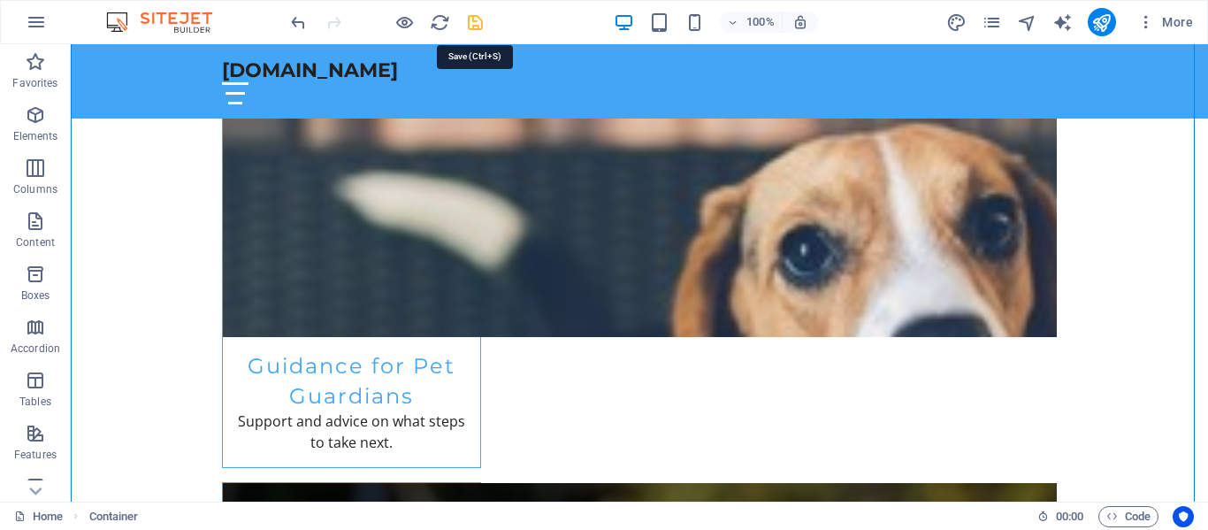
click at [472, 16] on icon "save" at bounding box center [475, 22] width 20 height 20
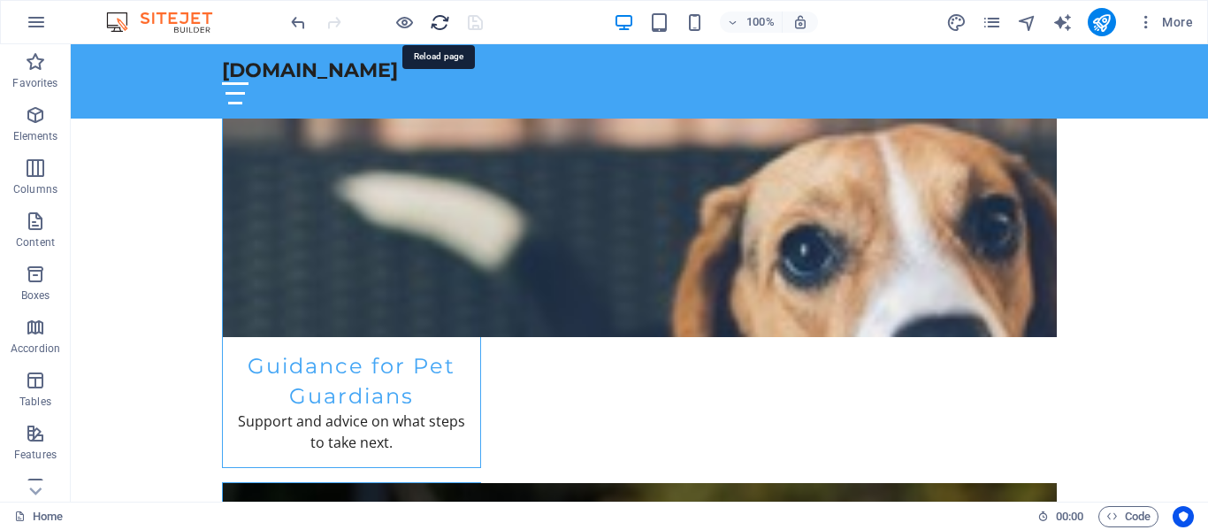
click at [434, 23] on icon "reload" at bounding box center [440, 22] width 20 height 20
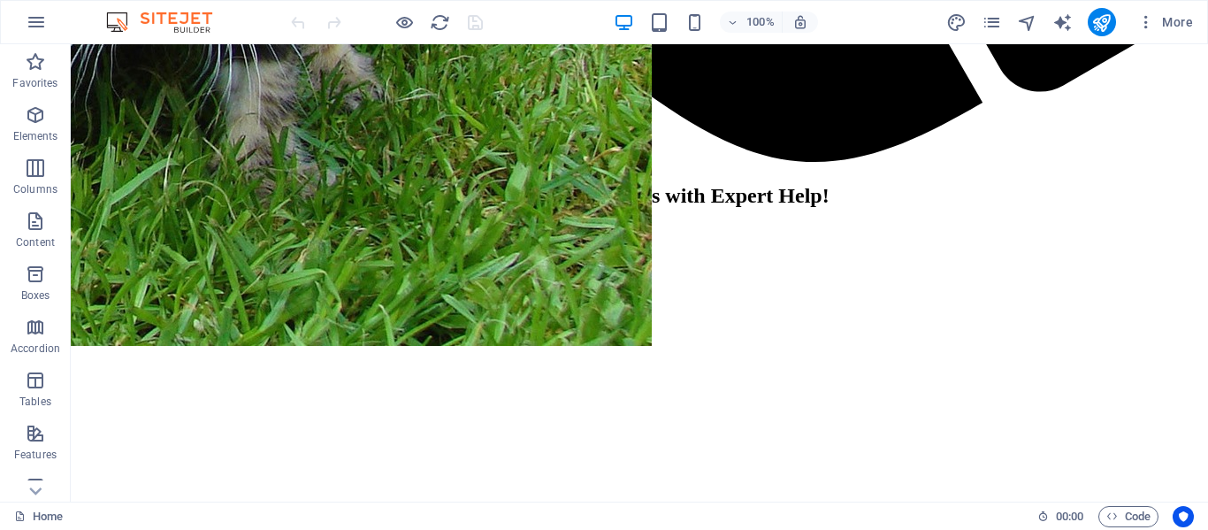
scroll to position [2399, 0]
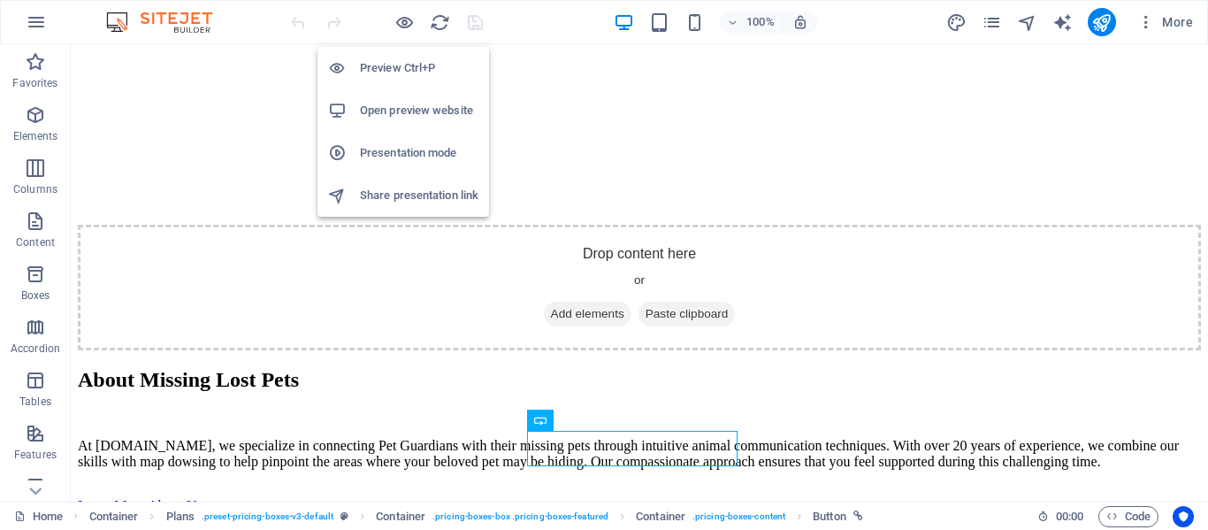
click at [395, 103] on h6 "Open preview website" at bounding box center [419, 110] width 119 height 21
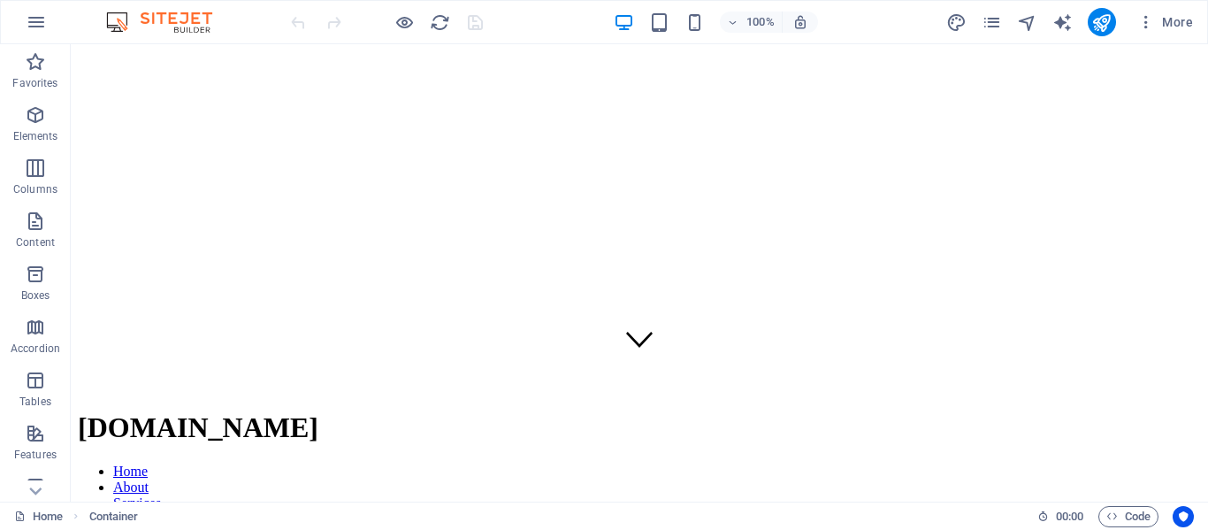
scroll to position [0, 0]
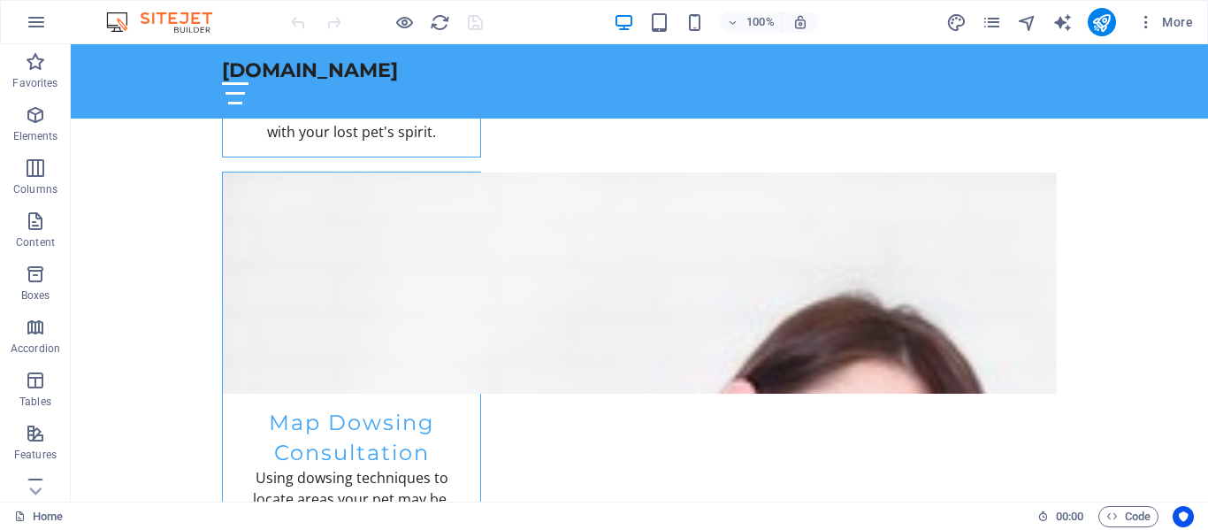
scroll to position [2399, 0]
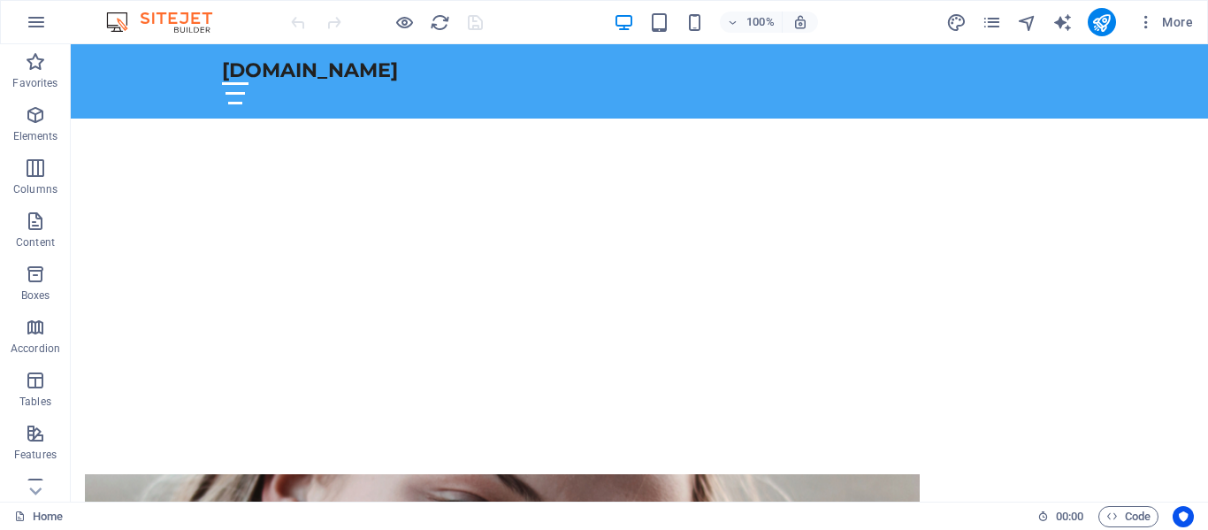
scroll to position [0, 0]
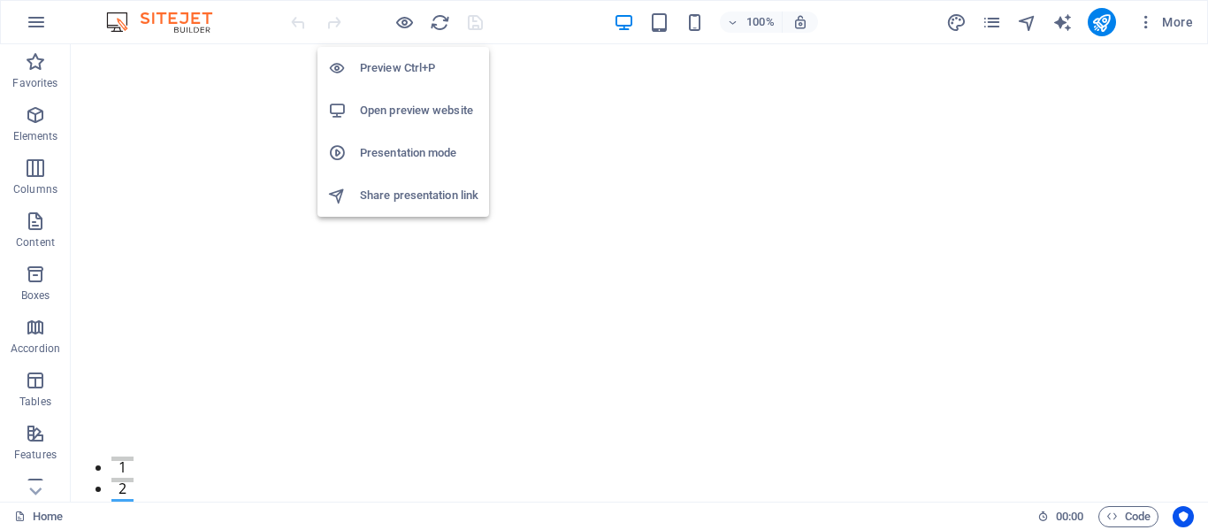
click at [394, 103] on h6 "Open preview website" at bounding box center [419, 110] width 119 height 21
